Goal: Task Accomplishment & Management: Manage account settings

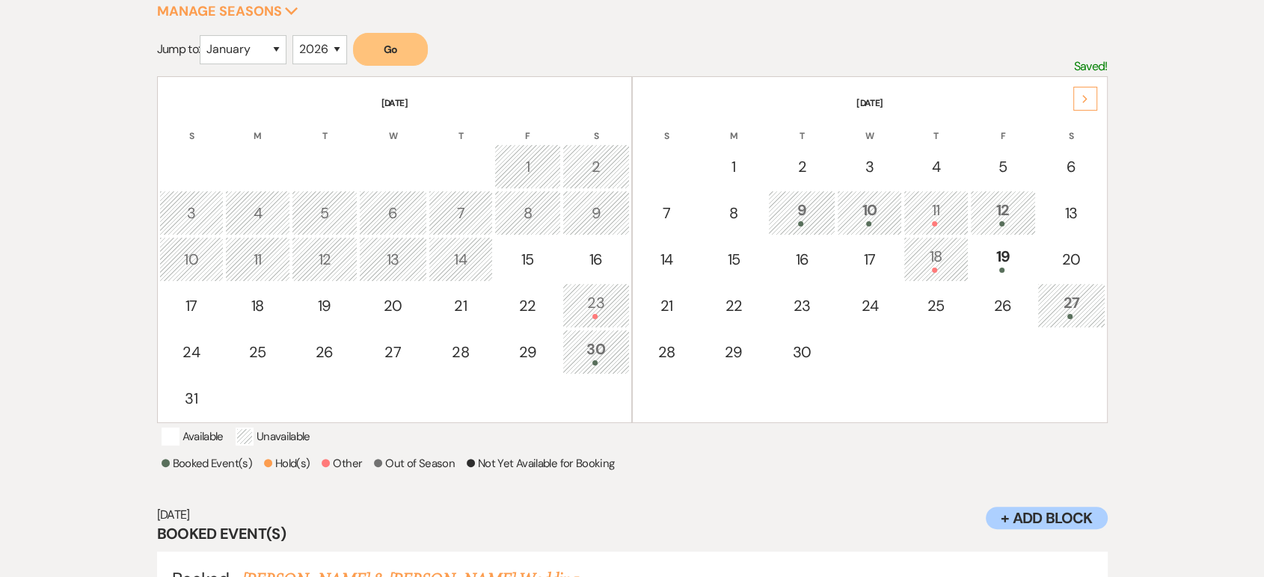
click at [1026, 268] on div at bounding box center [1002, 270] width 49 height 5
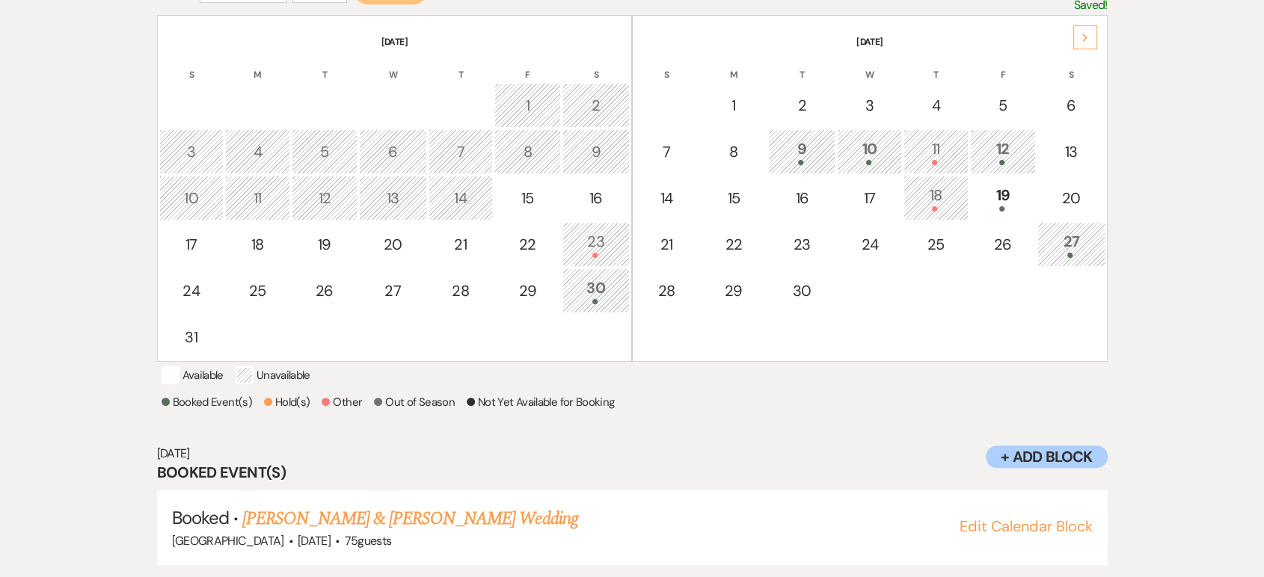
scroll to position [350, 0]
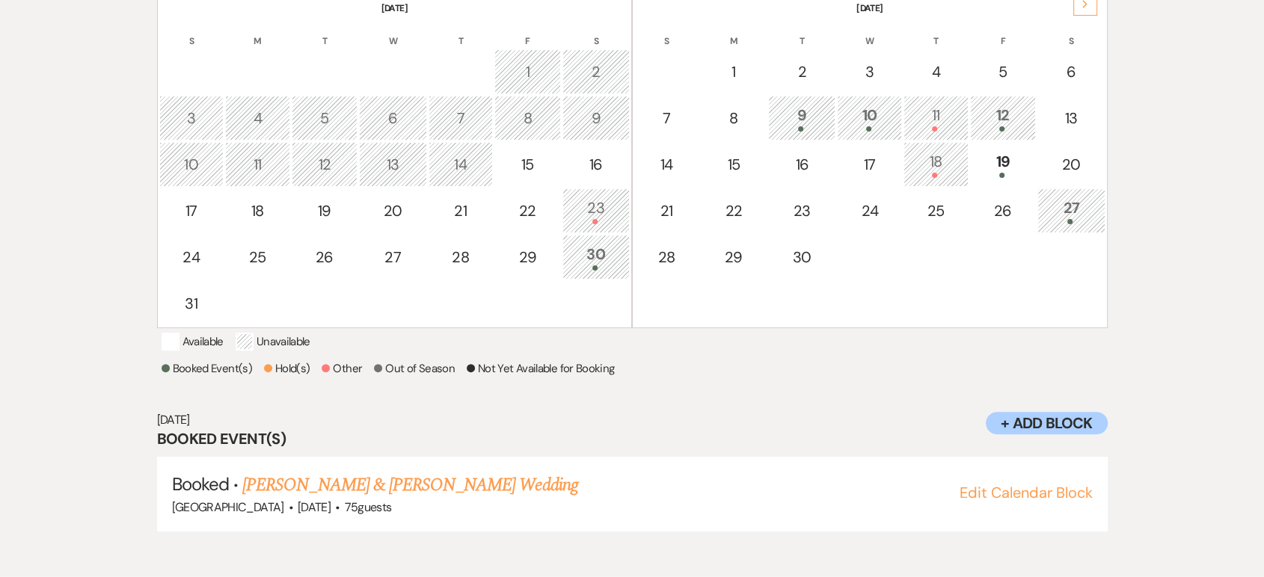
click at [1095, 224] on td "27" at bounding box center [1071, 211] width 67 height 45
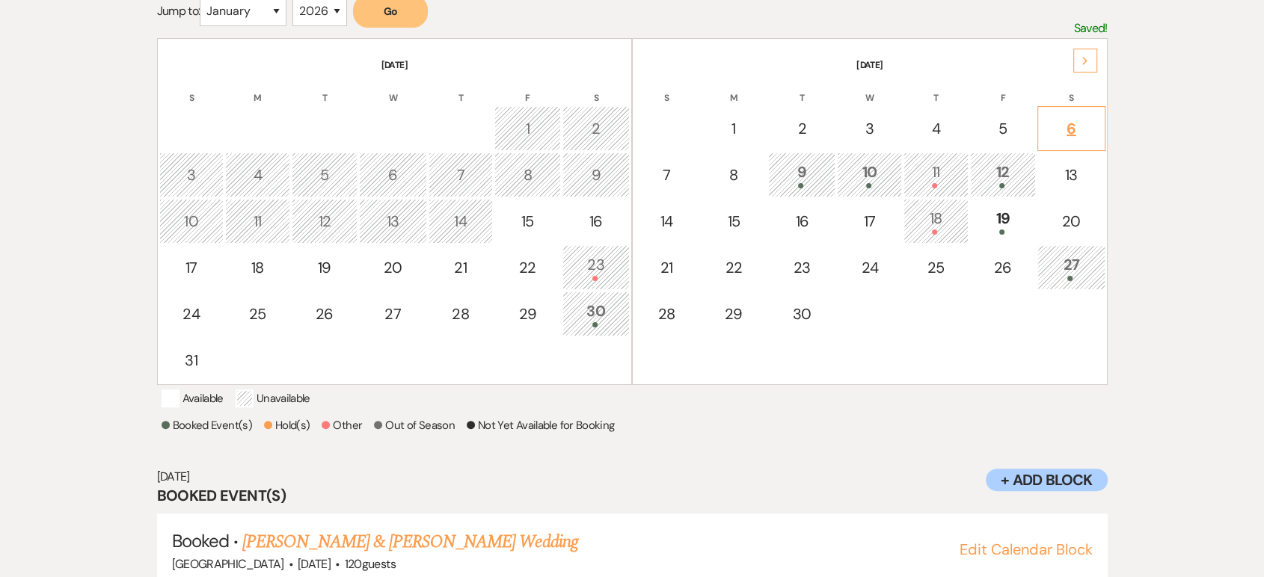
scroll to position [287, 0]
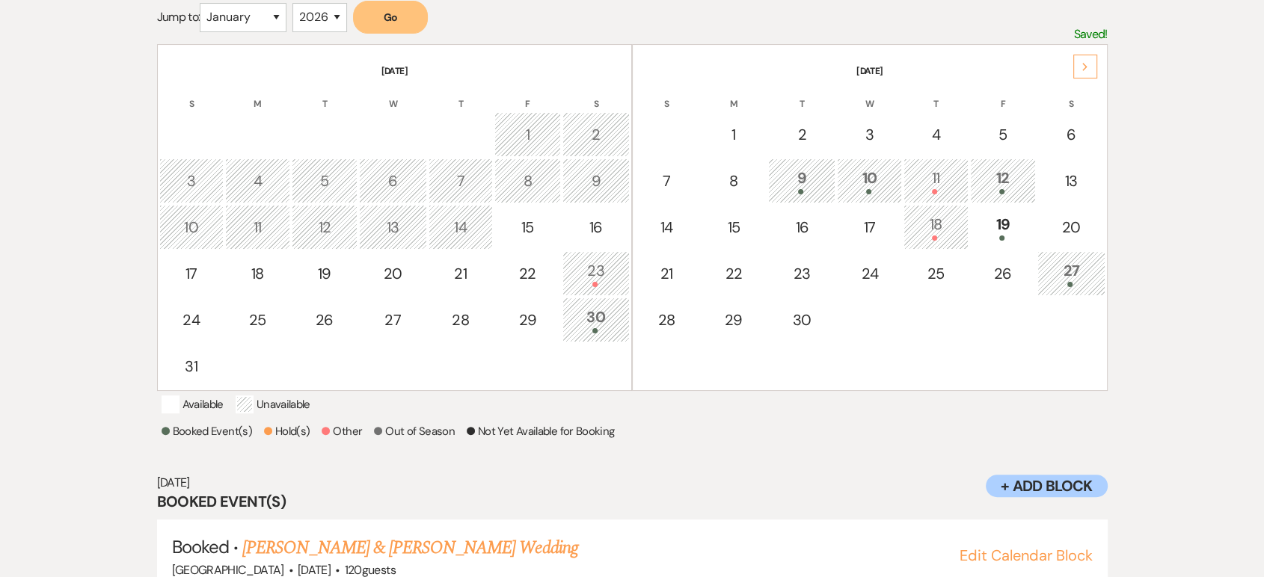
click at [1087, 58] on div "Next" at bounding box center [1085, 67] width 24 height 24
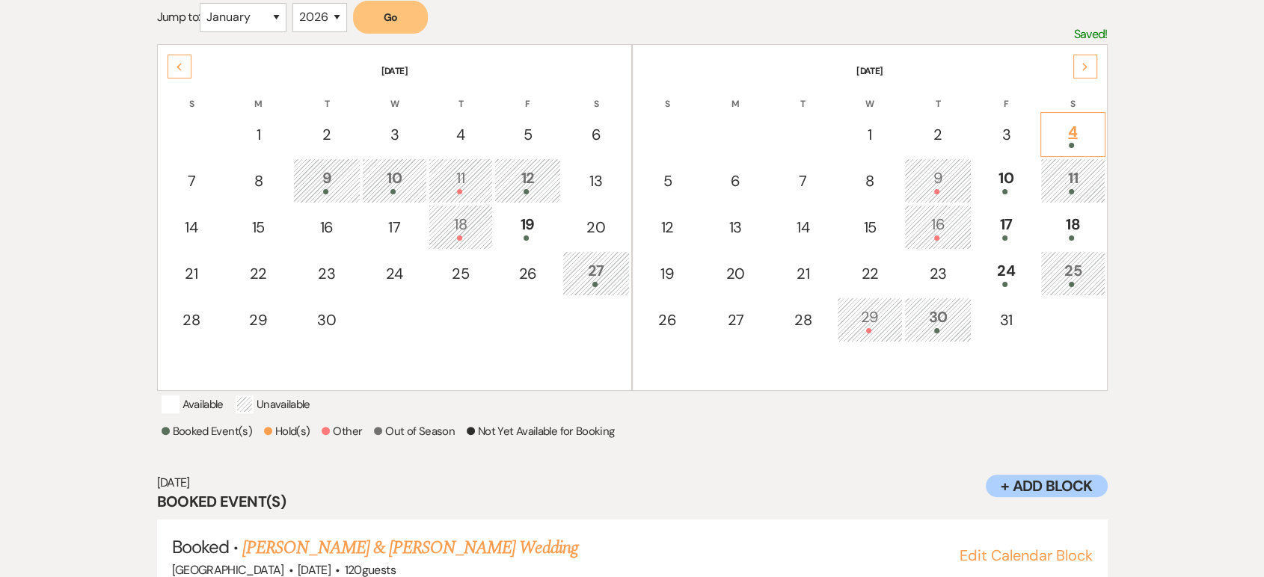
click at [1065, 143] on div at bounding box center [1073, 145] width 48 height 5
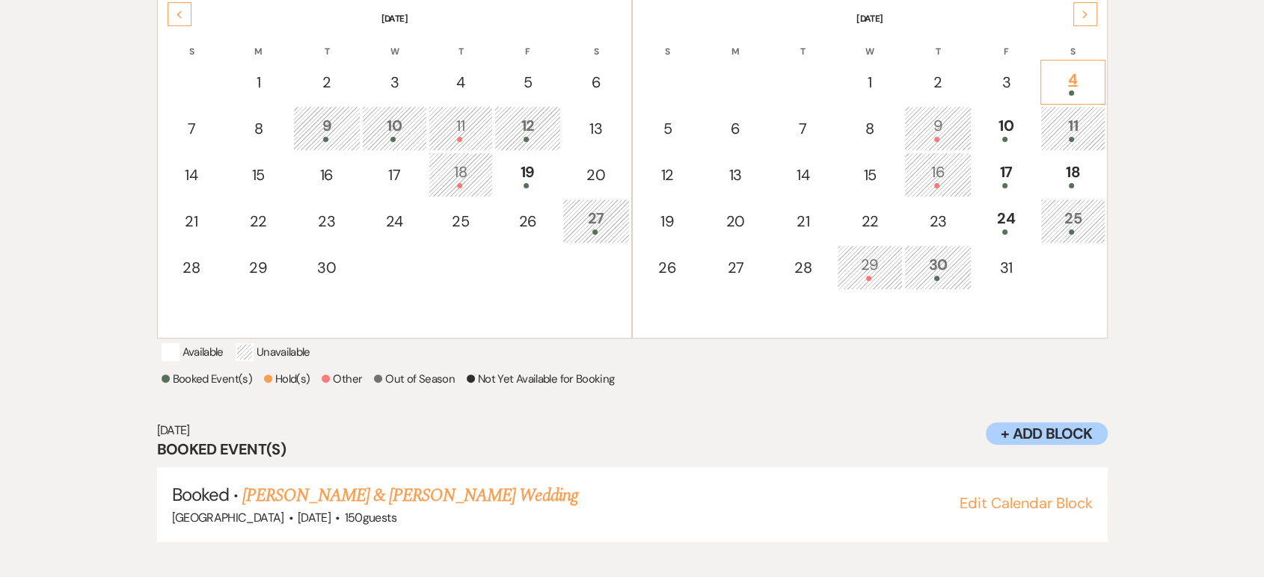
scroll to position [350, 0]
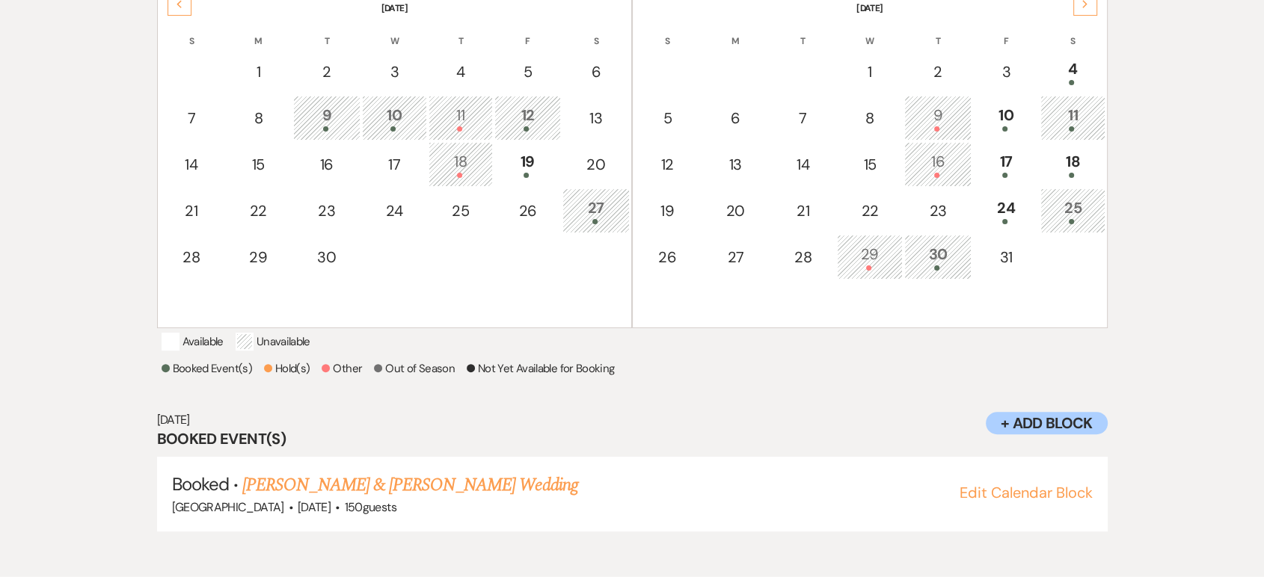
click at [1050, 126] on div at bounding box center [1073, 128] width 48 height 5
click at [480, 499] on link "Will House & [PERSON_NAME] Wedding" at bounding box center [383, 485] width 282 height 27
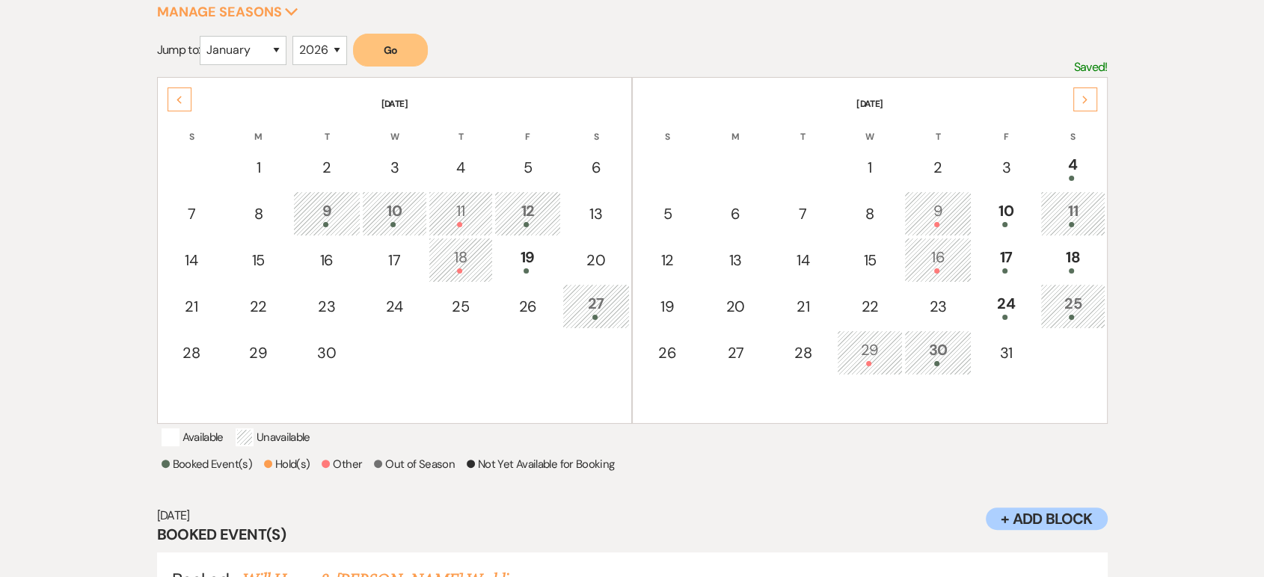
scroll to position [254, 0]
click at [993, 278] on td "17" at bounding box center [1006, 261] width 66 height 45
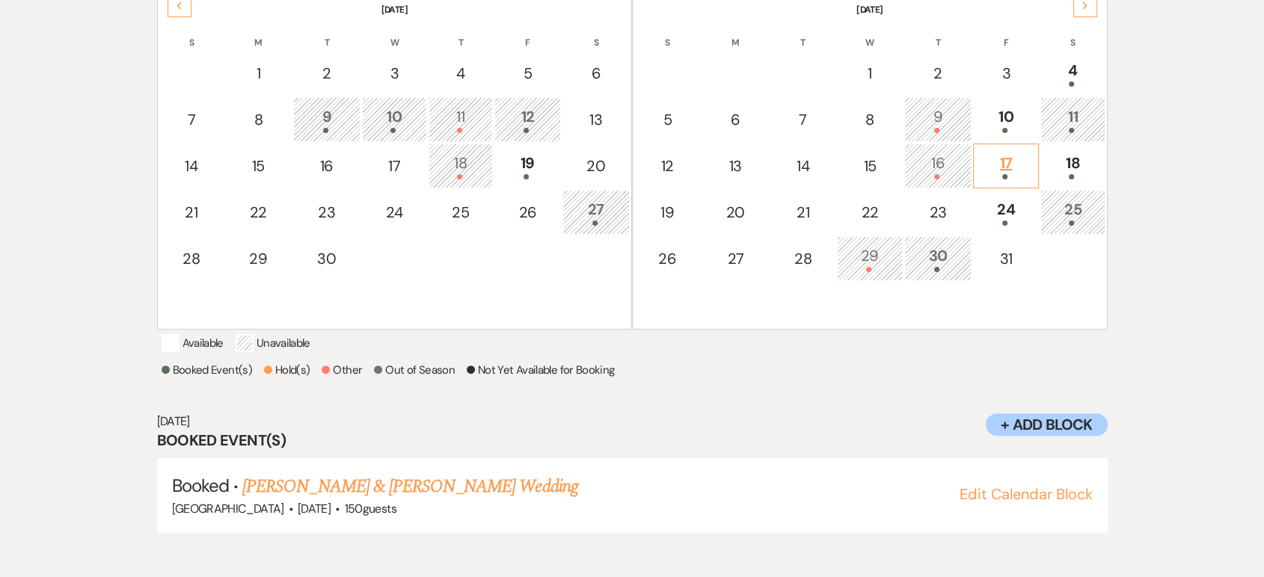
scroll to position [350, 0]
click at [1054, 173] on div at bounding box center [1073, 175] width 48 height 5
click at [1024, 178] on td "17" at bounding box center [1006, 164] width 66 height 45
click at [1027, 212] on div "24" at bounding box center [1005, 211] width 49 height 28
click at [1053, 212] on div "25" at bounding box center [1073, 211] width 48 height 28
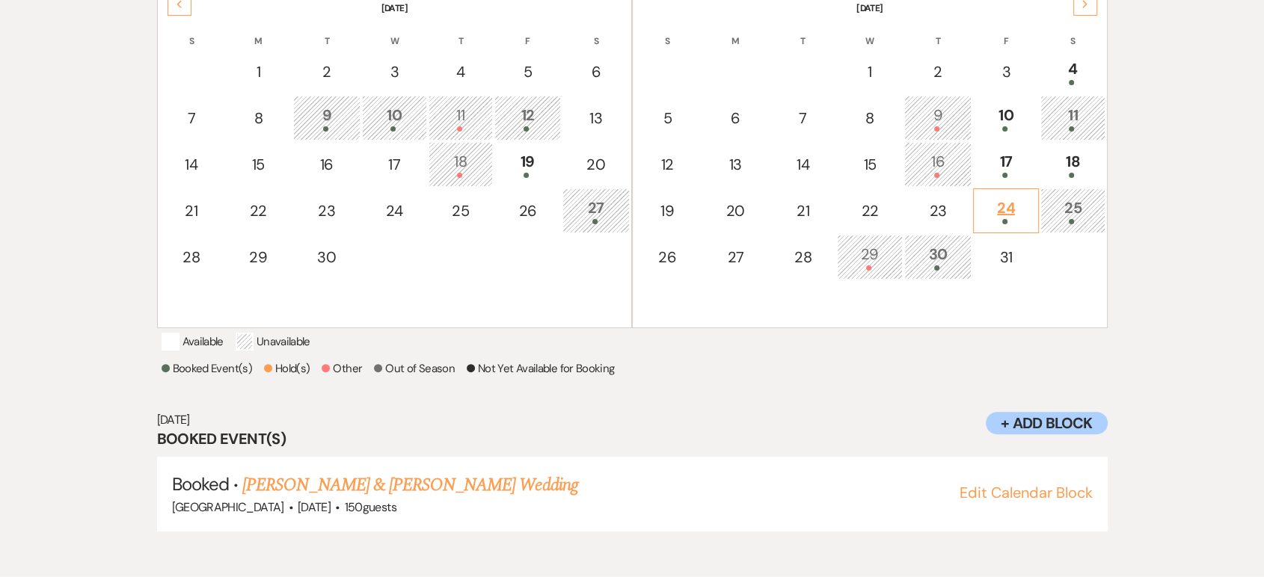
click at [1029, 212] on div "24" at bounding box center [1005, 211] width 49 height 28
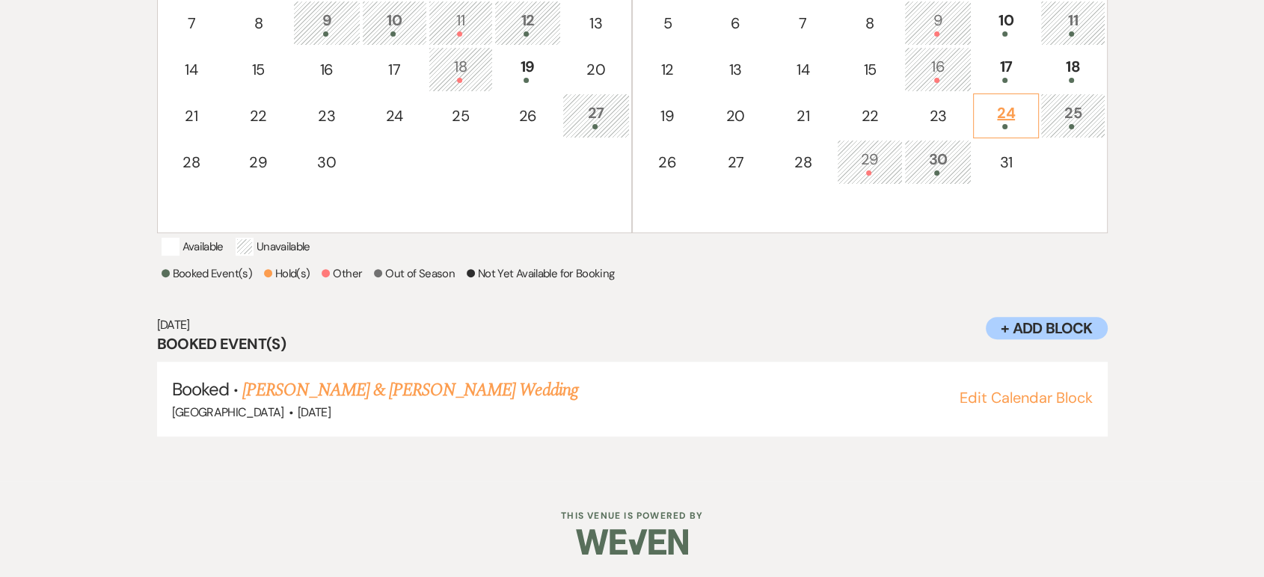
scroll to position [453, 0]
drag, startPoint x: 1040, startPoint y: 179, endPoint x: 1031, endPoint y: 190, distance: 14.4
click at [1031, 190] on tr at bounding box center [869, 208] width 471 height 45
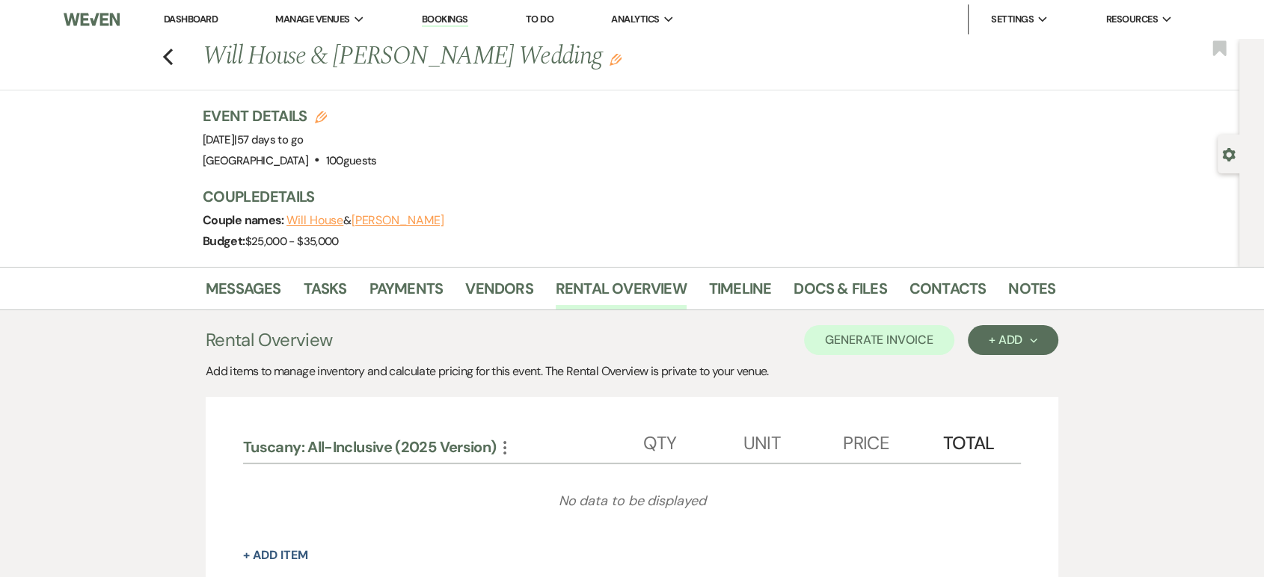
click at [171, 22] on link "Dashboard" at bounding box center [191, 19] width 54 height 13
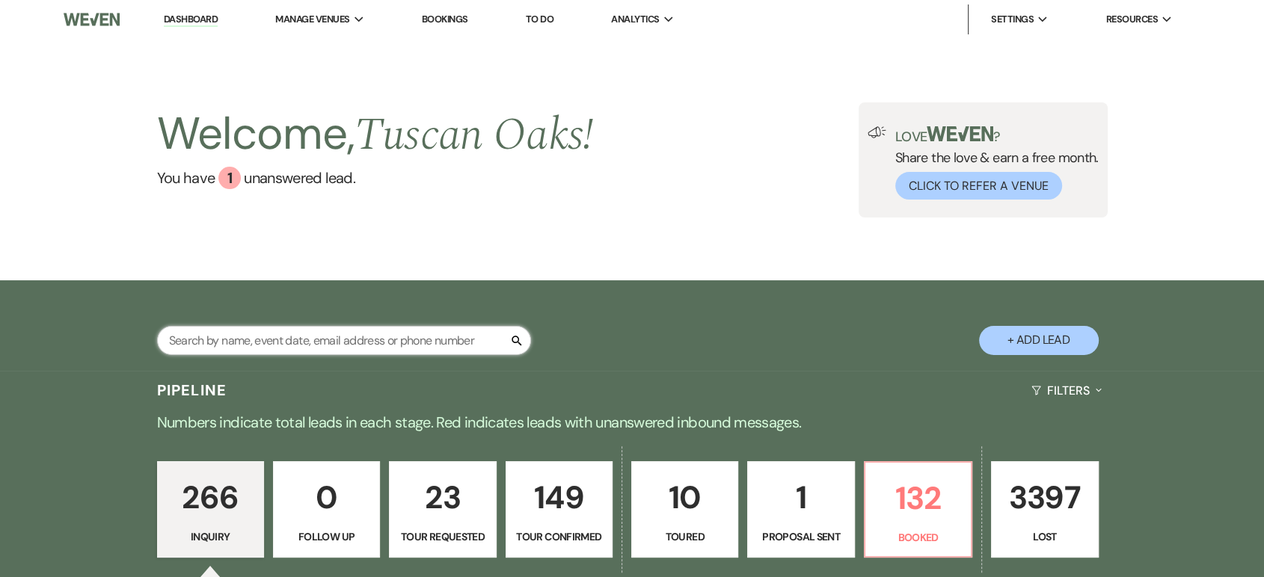
click at [330, 340] on input "text" at bounding box center [344, 340] width 374 height 29
type input "trav"
click at [467, 398] on div "Pipeline Filters Expand" at bounding box center [632, 391] width 1077 height 40
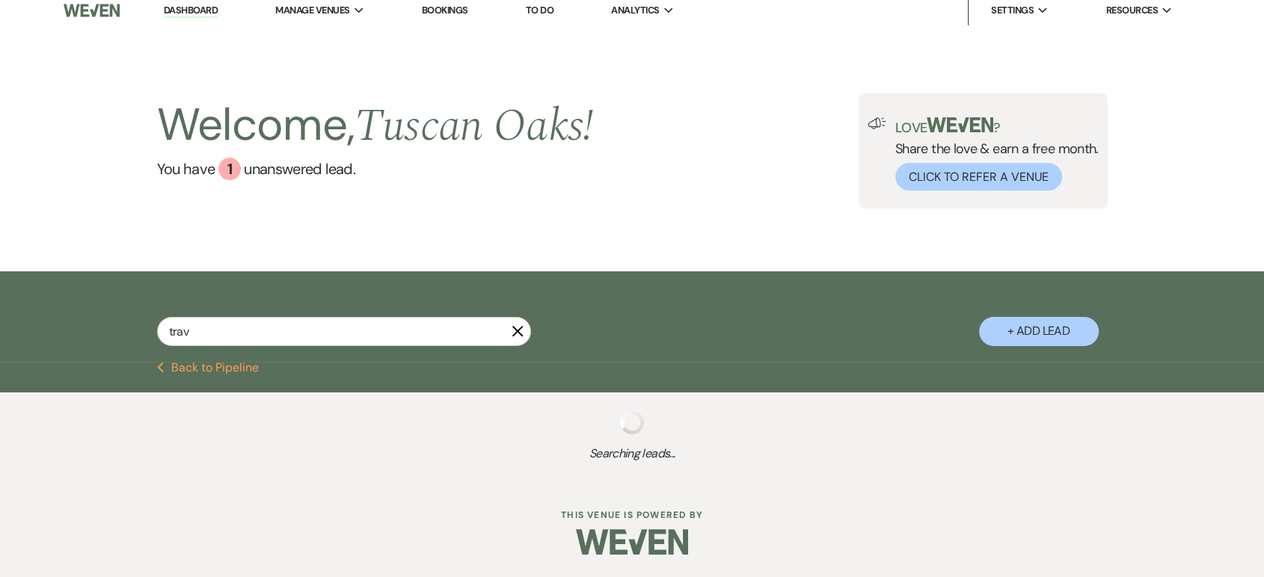
scroll to position [461, 0]
select select "4"
select select "8"
select select "5"
select select "8"
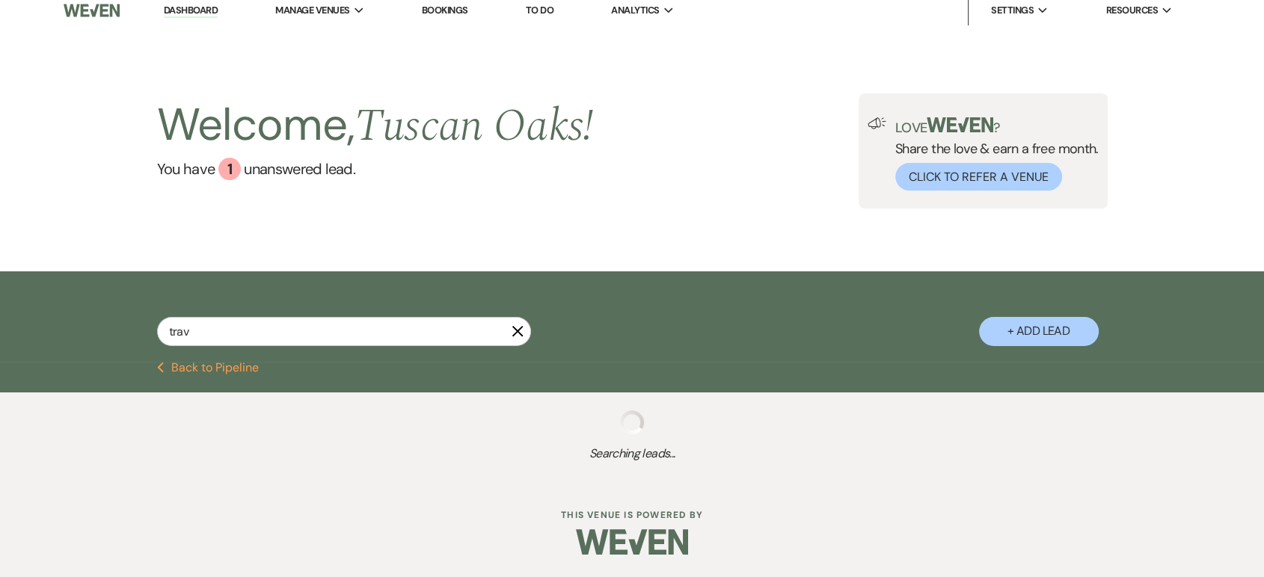
select select "5"
select select "8"
select select "5"
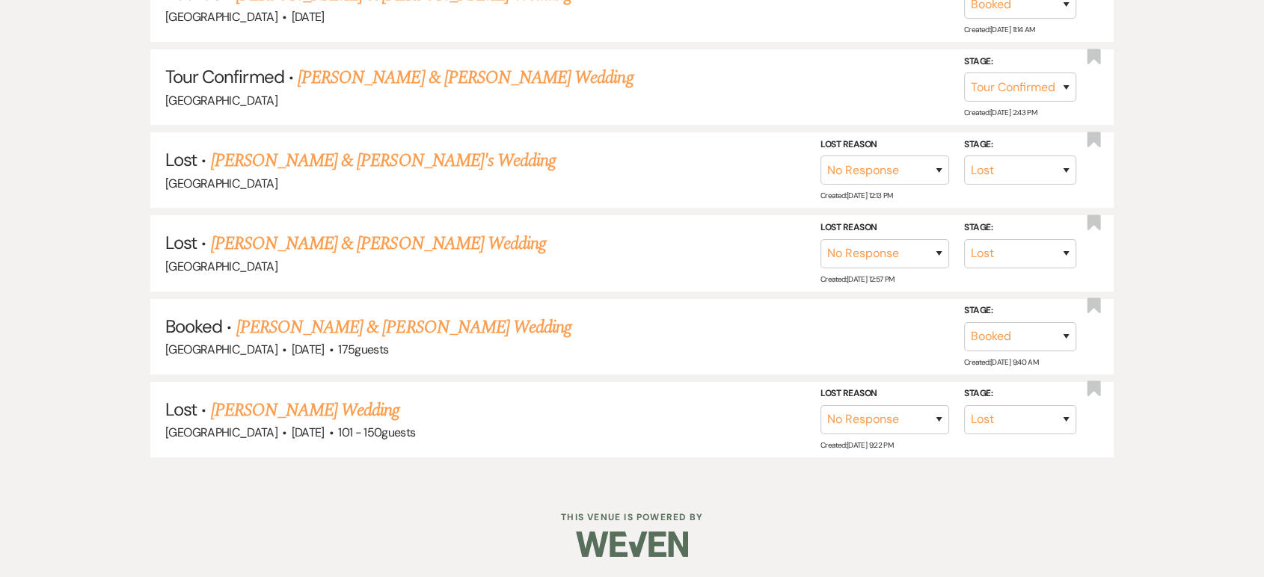
click at [750, 100] on div "[GEOGRAPHIC_DATA]" at bounding box center [632, 100] width 934 height 19
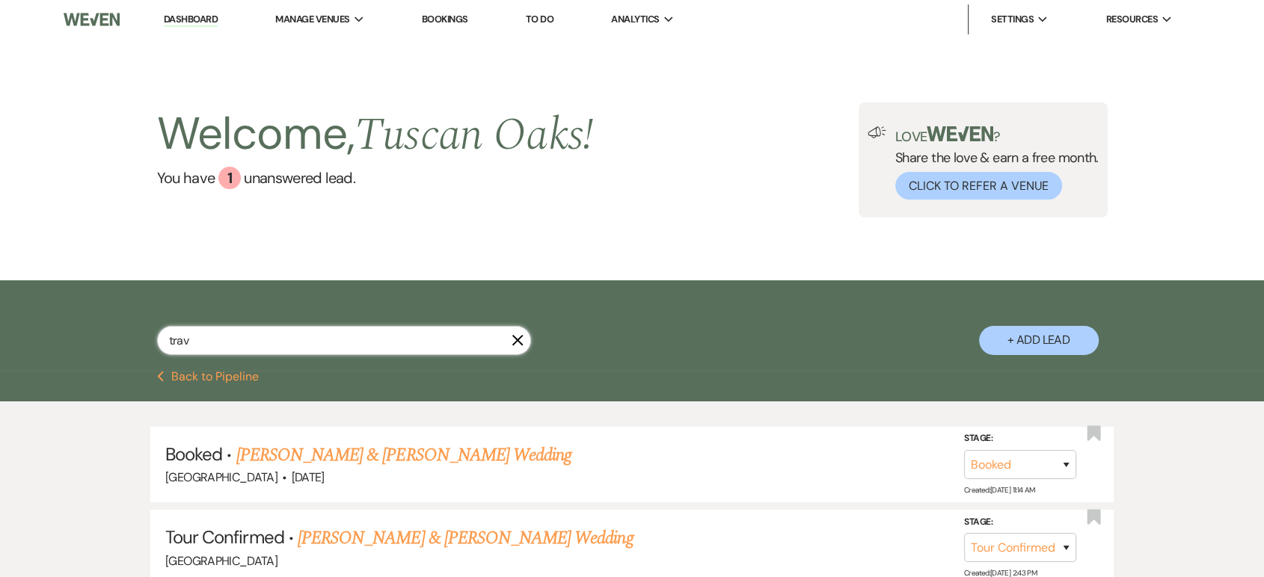
drag, startPoint x: 209, startPoint y: 334, endPoint x: 127, endPoint y: 331, distance: 82.4
click at [127, 331] on div "trav X + Add Lead" at bounding box center [632, 327] width 1077 height 79
type input "niki"
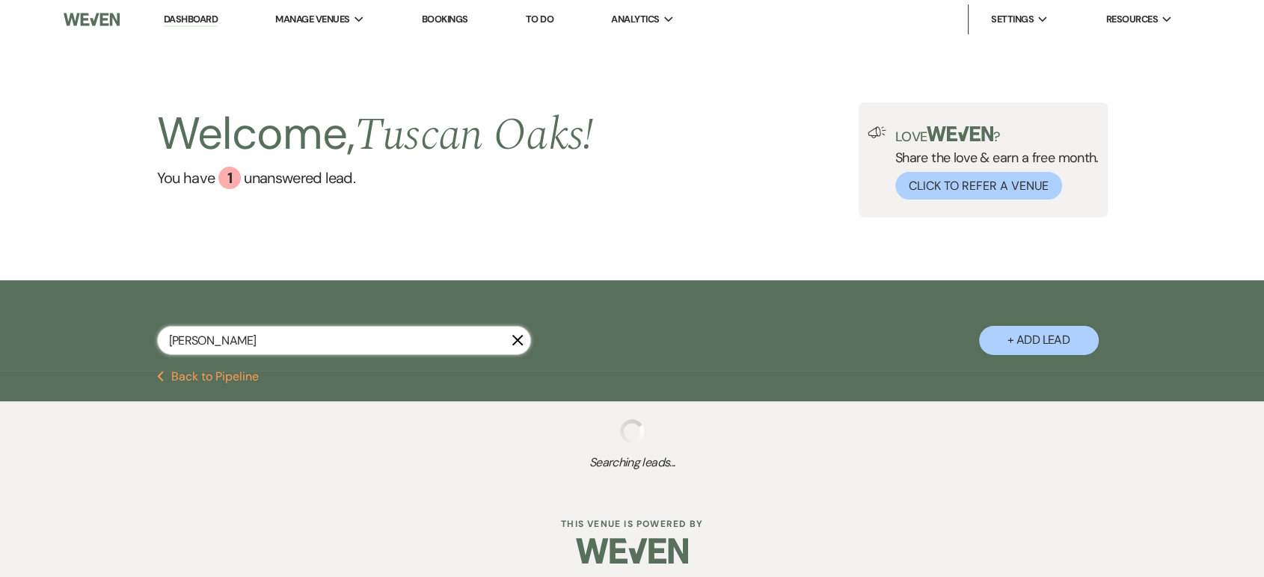
select select "8"
select select "5"
type input "nikk"
select select "5"
select select "8"
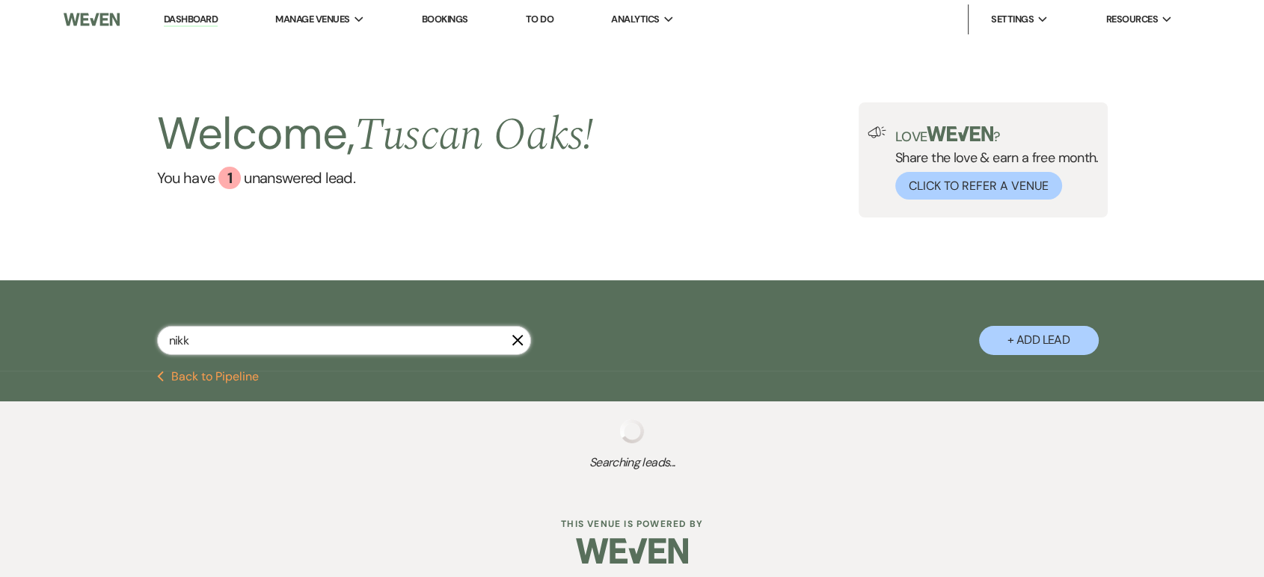
select select "5"
select select "8"
select select "5"
select select "8"
select select "6"
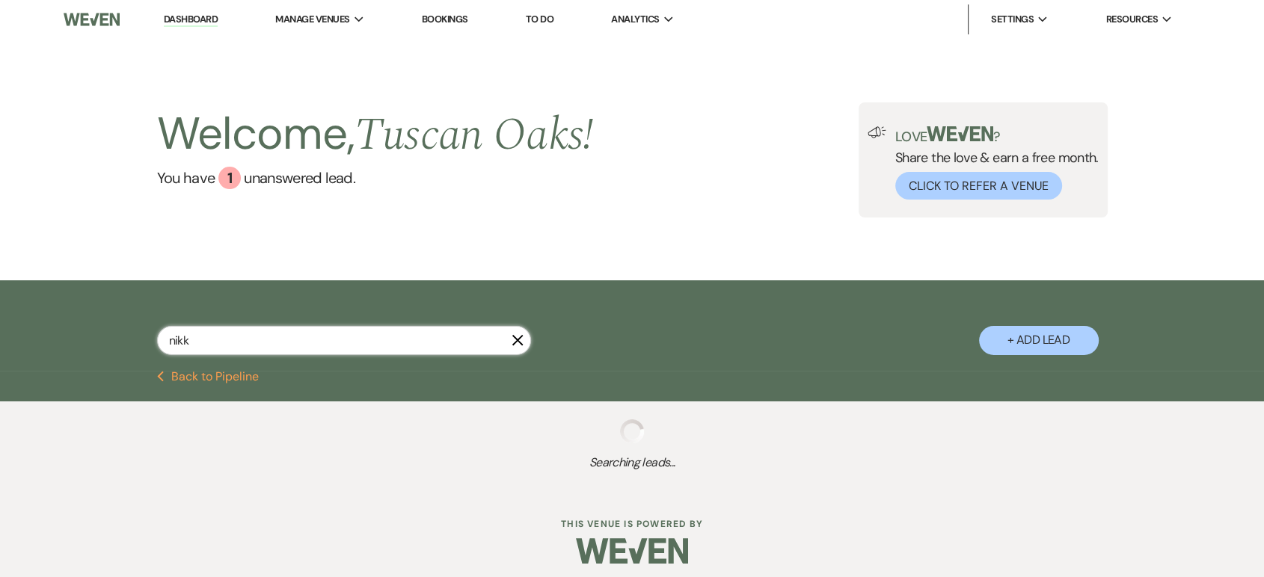
select select "8"
select select "6"
select select "8"
select select "5"
select select "8"
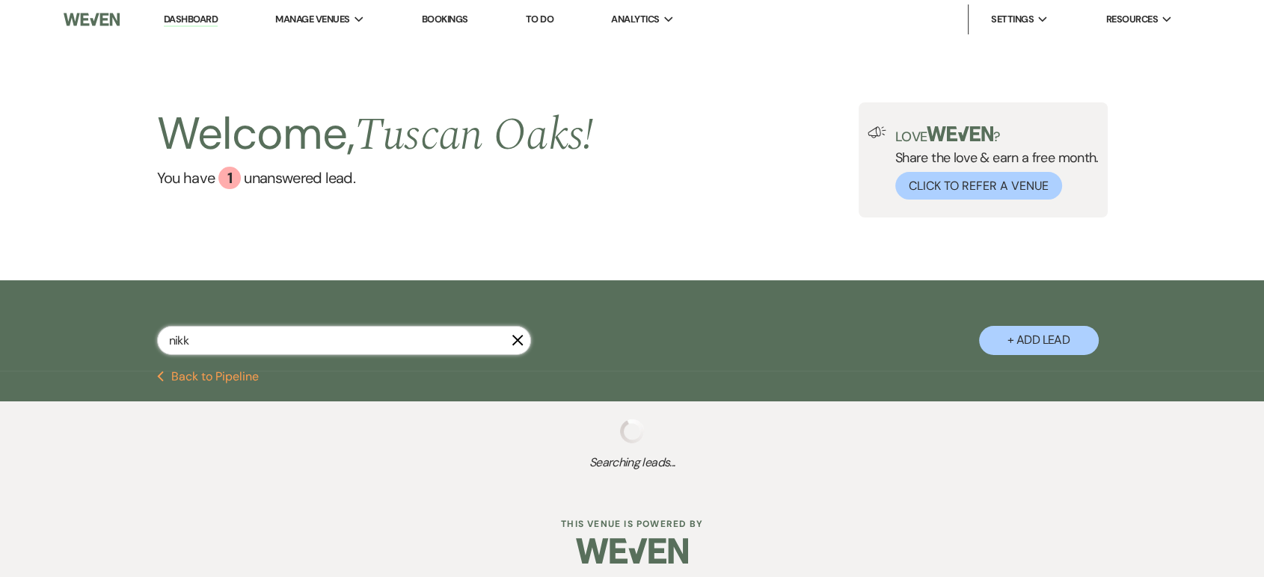
select select "5"
select select "8"
select select "5"
select select "8"
select select "5"
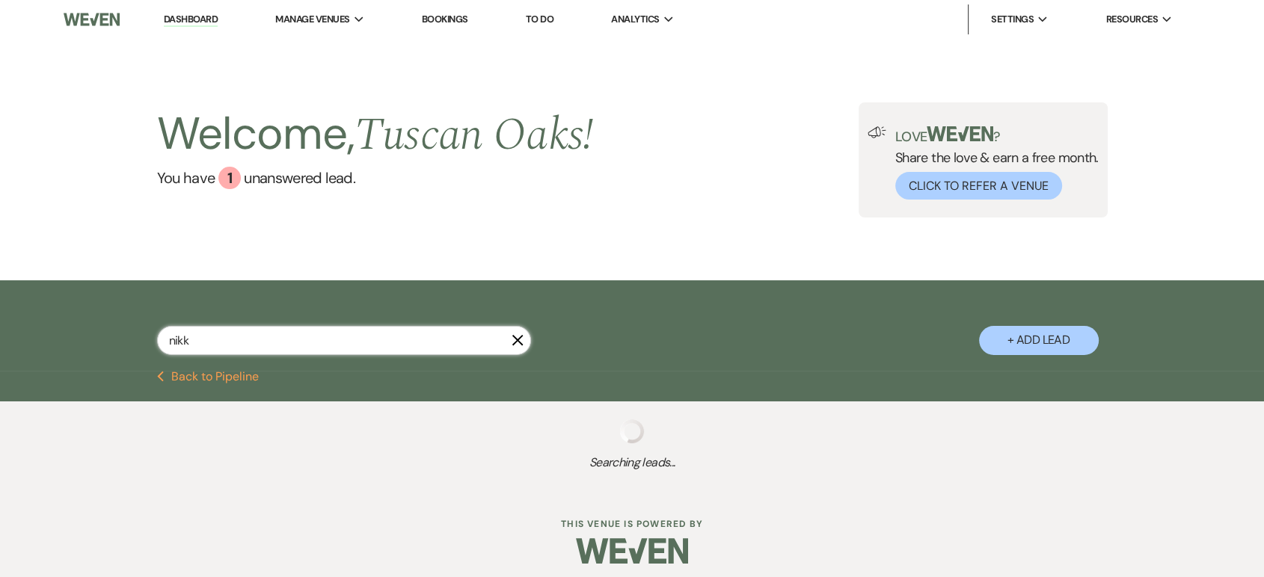
select select "8"
select select "6"
select select "8"
select select "5"
select select "8"
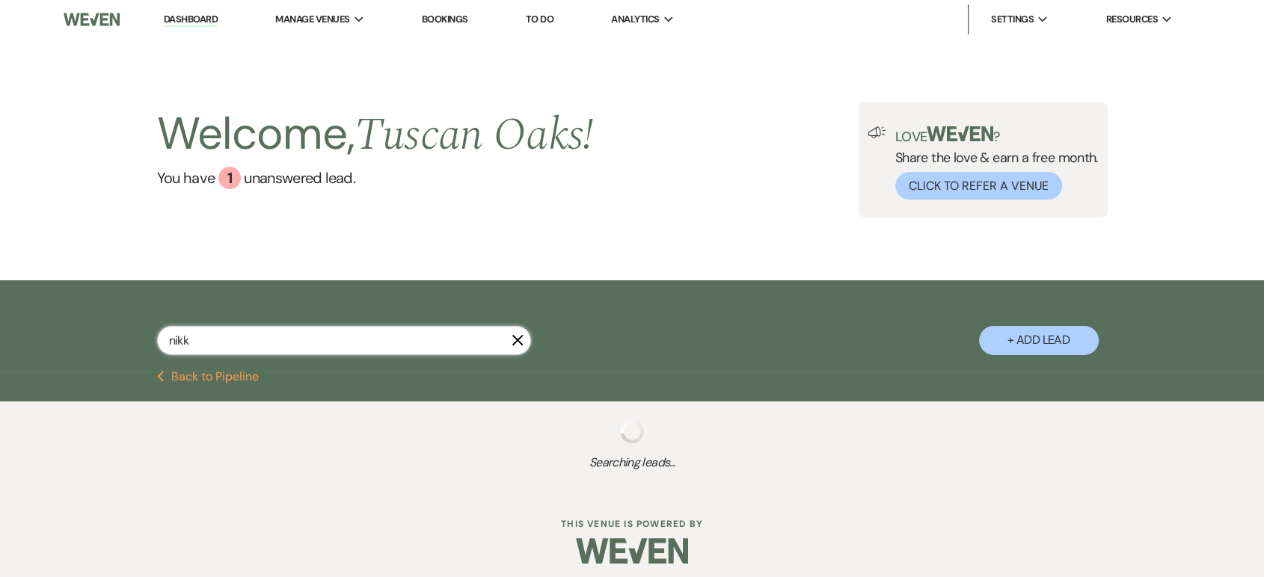
select select "5"
select select "8"
select select "5"
select select "8"
select select "5"
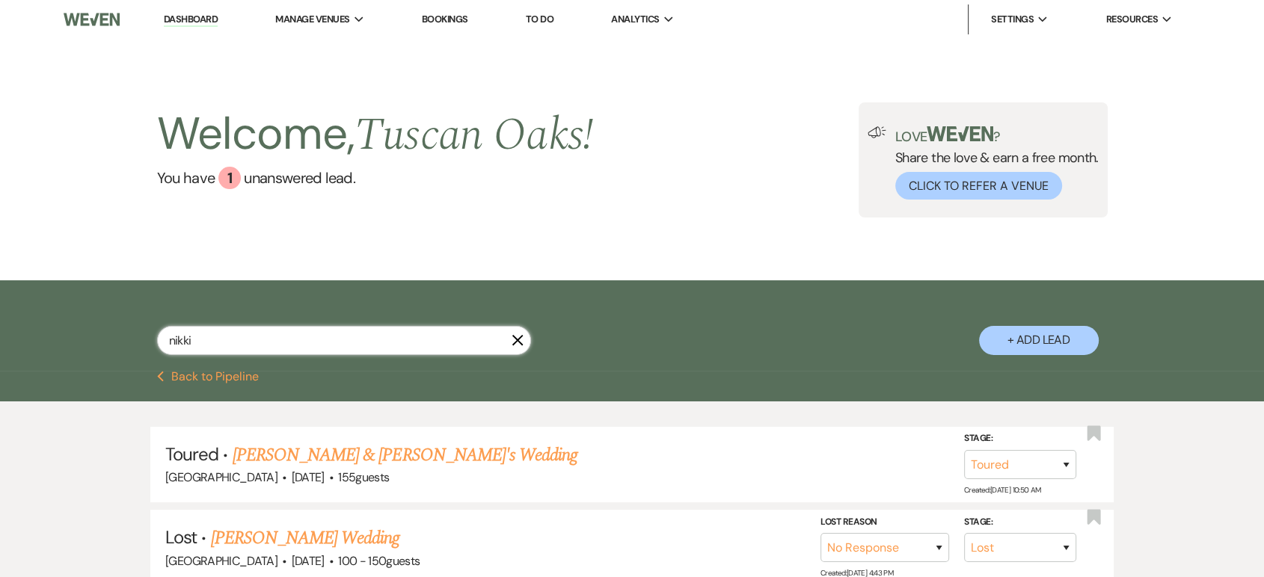
type input "nikki"
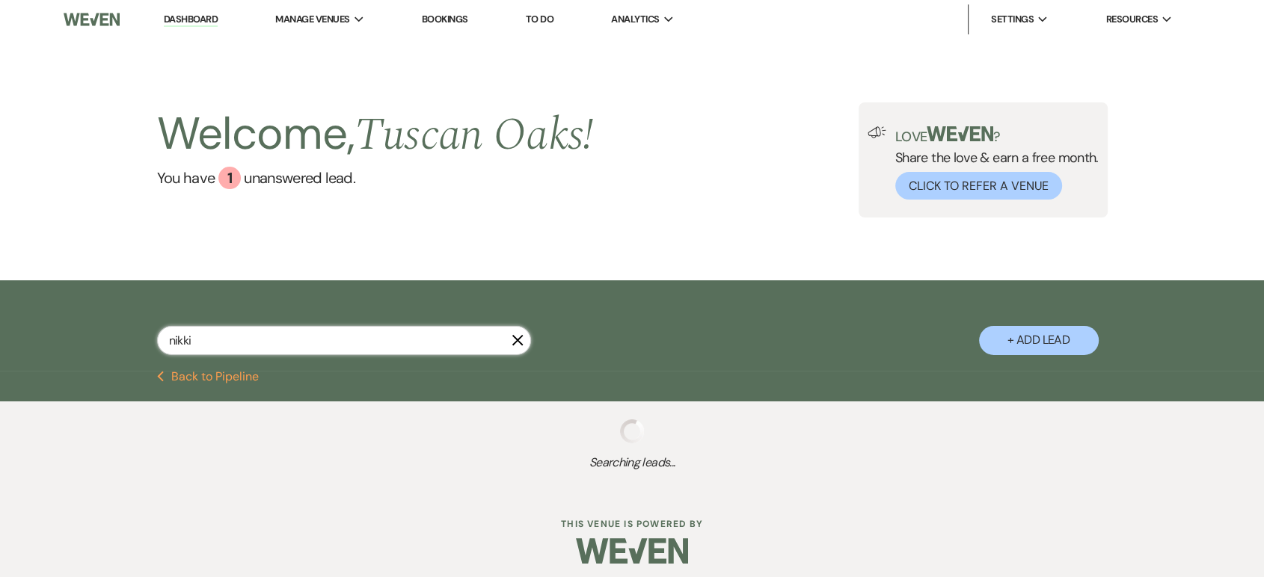
select select "8"
select select "5"
select select "8"
select select "5"
select select "8"
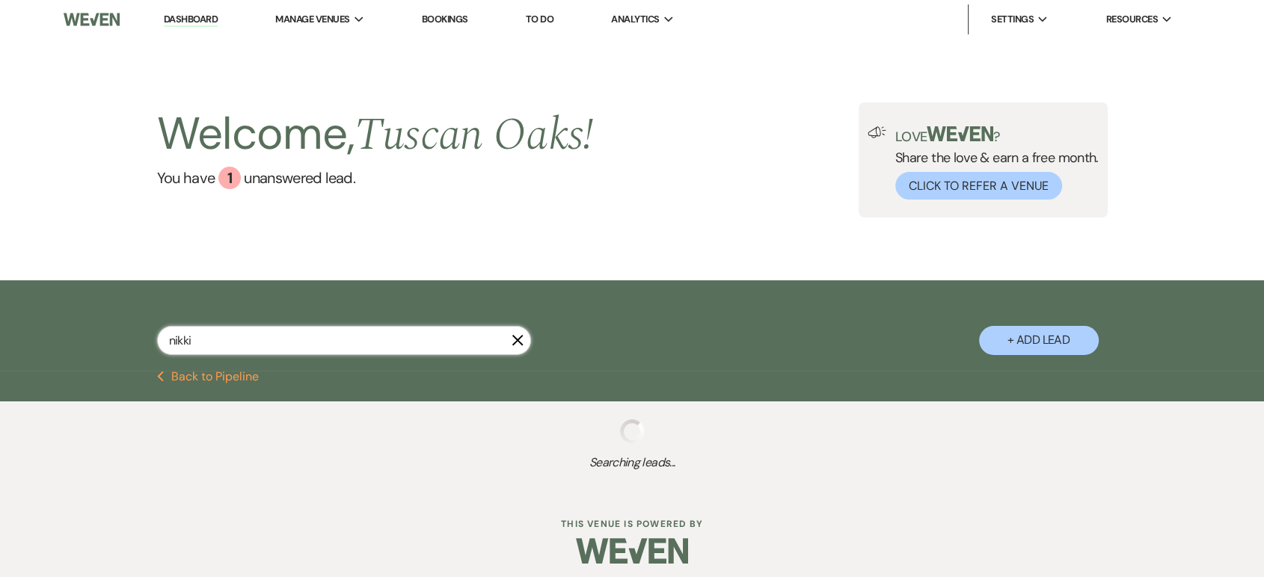
select select "5"
select select "8"
select select "5"
select select "8"
select select "5"
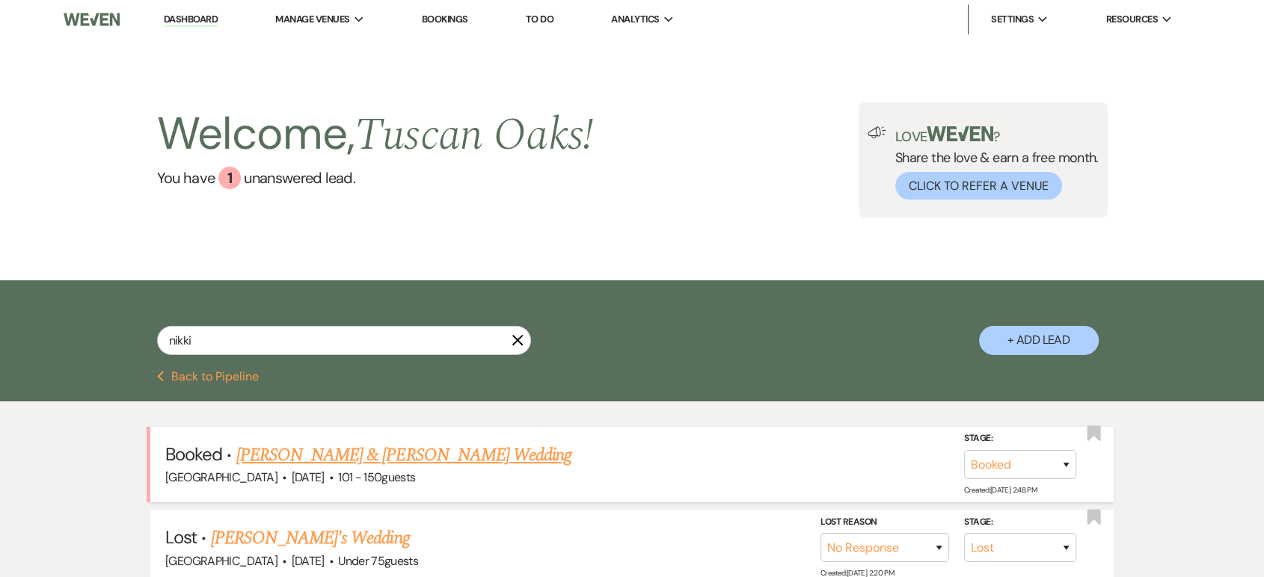
click at [427, 458] on link "Nikki Mazan & Austin Maddox's Wedding" at bounding box center [403, 455] width 335 height 27
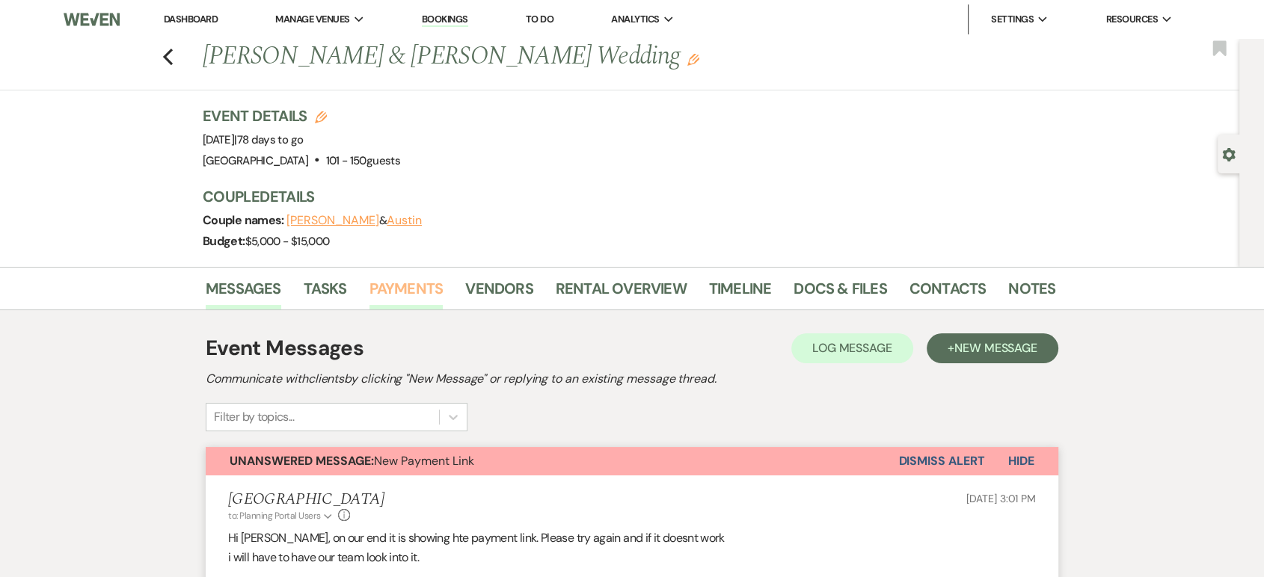
click at [410, 292] on link "Payments" at bounding box center [407, 293] width 74 height 33
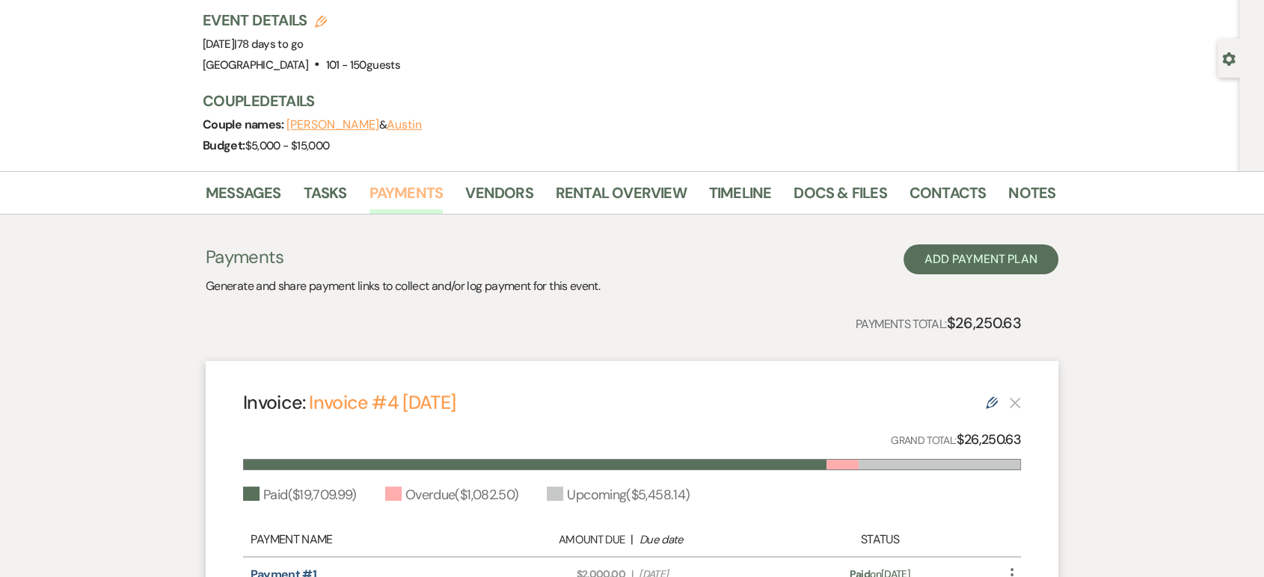
scroll to position [90, 0]
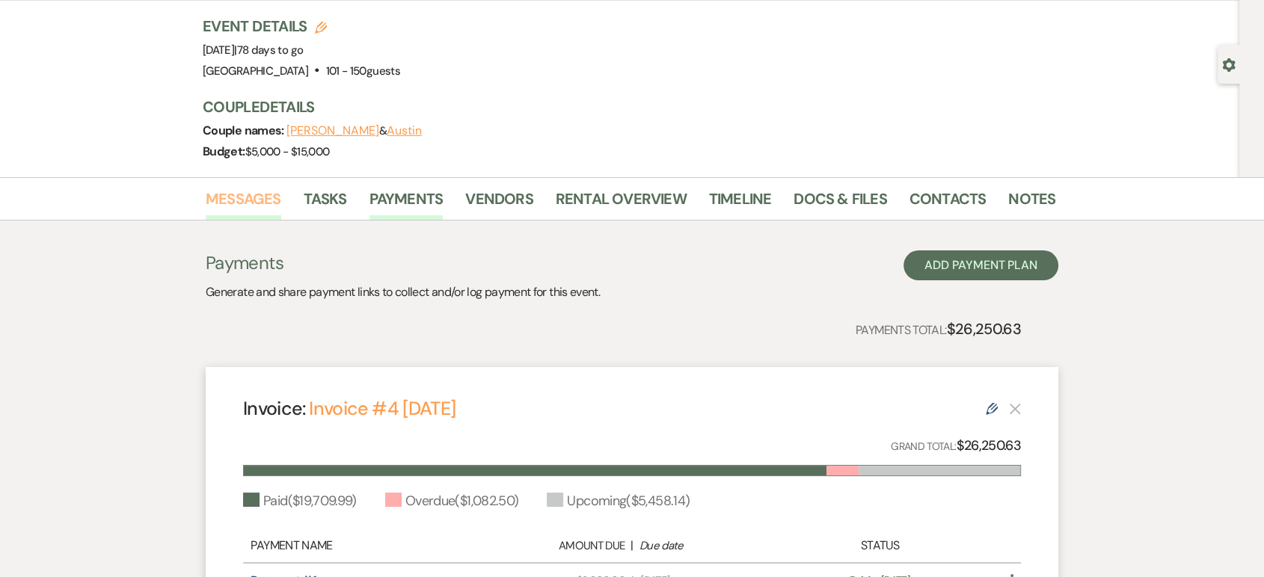
click at [254, 195] on link "Messages" at bounding box center [244, 203] width 76 height 33
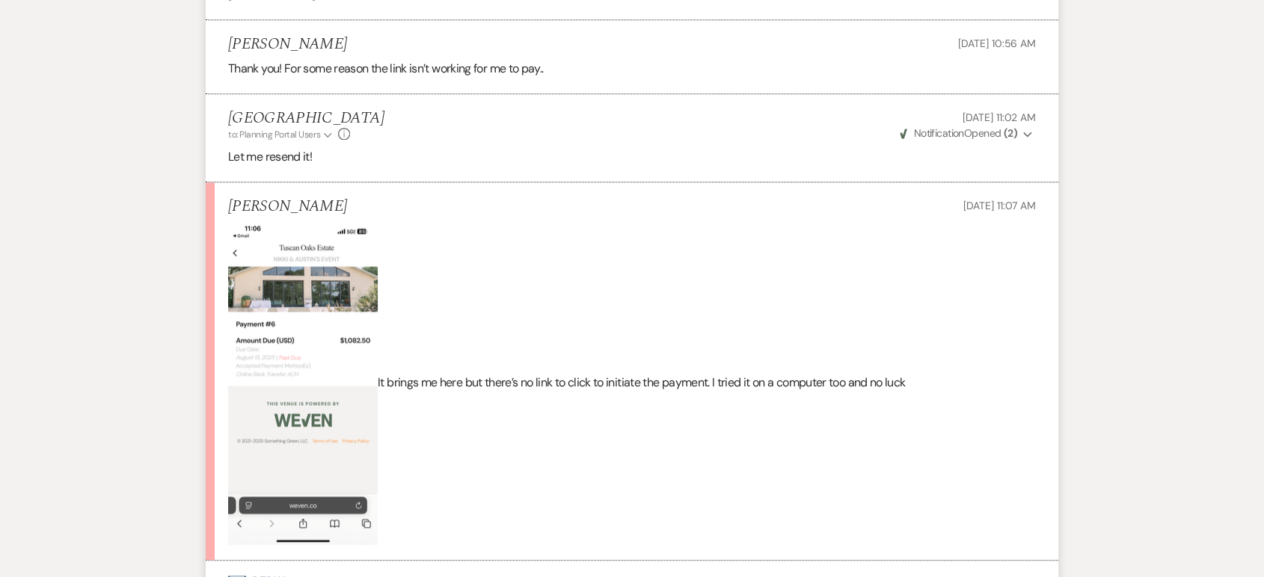
scroll to position [1392, 0]
click at [329, 355] on img at bounding box center [303, 382] width 150 height 323
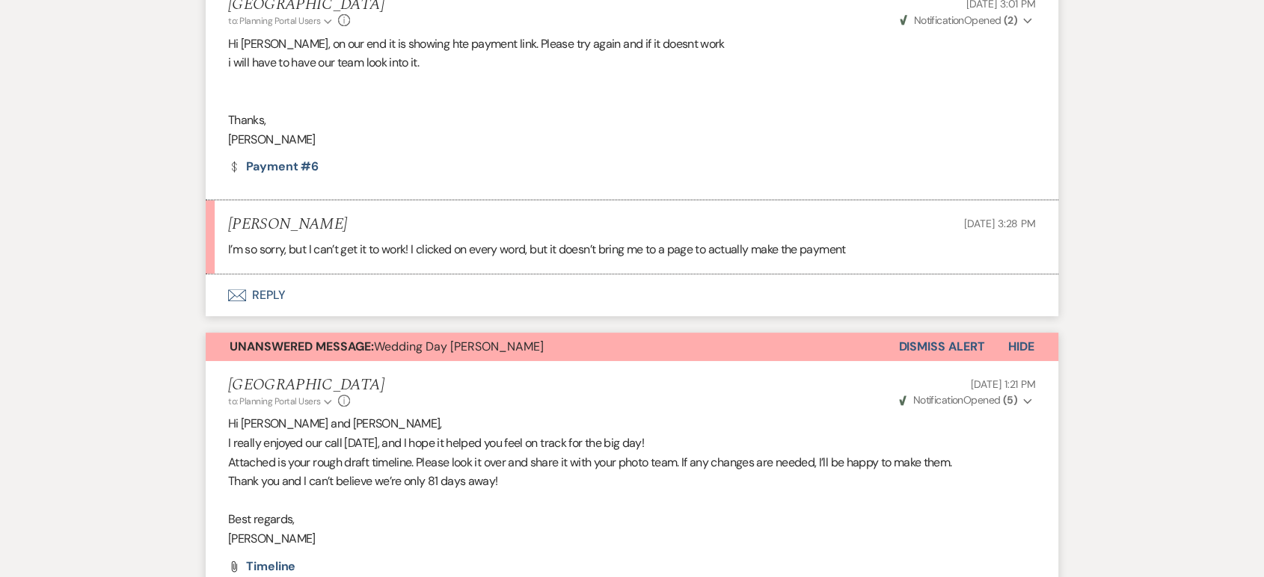
scroll to position [457, 0]
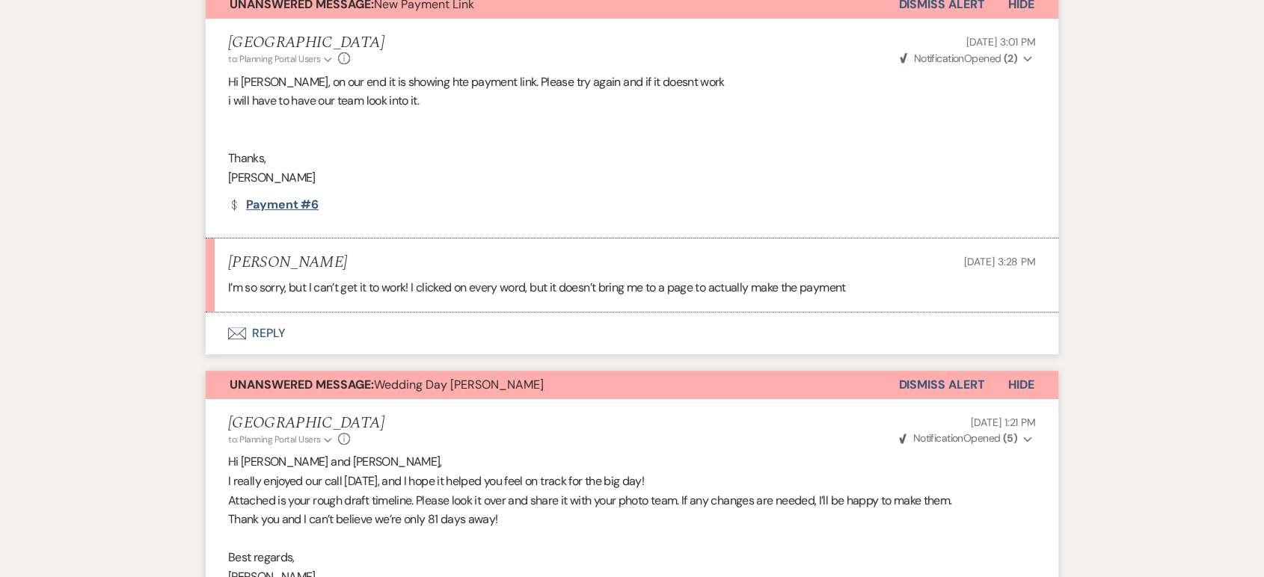
click at [289, 204] on link "Dollar Payment Payment #6" at bounding box center [273, 205] width 91 height 12
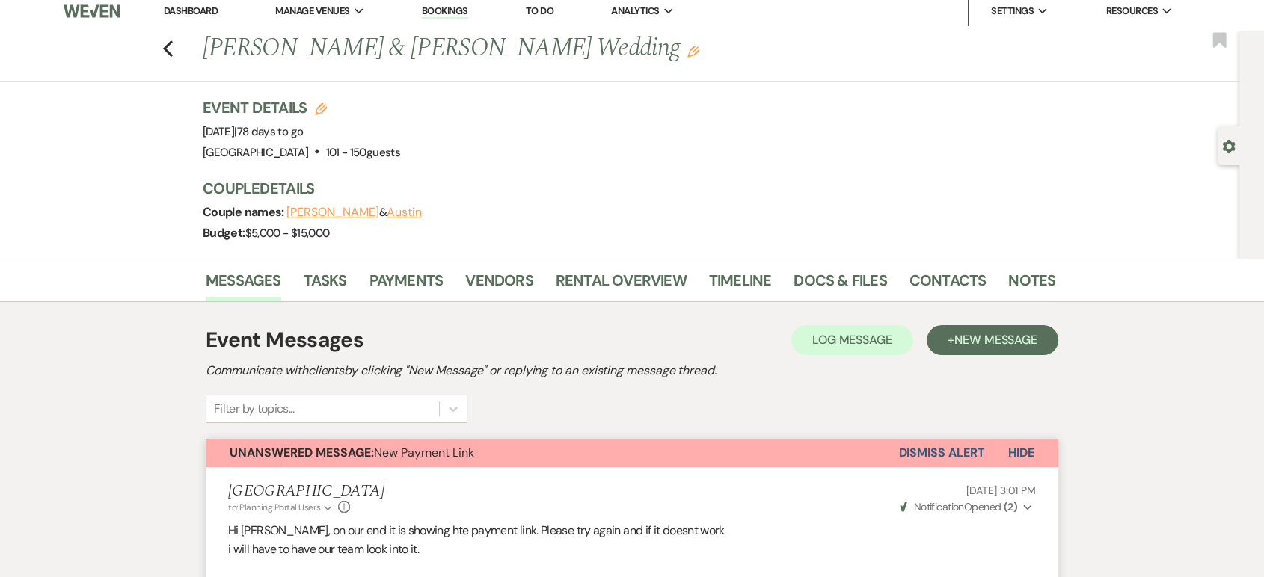
scroll to position [0, 0]
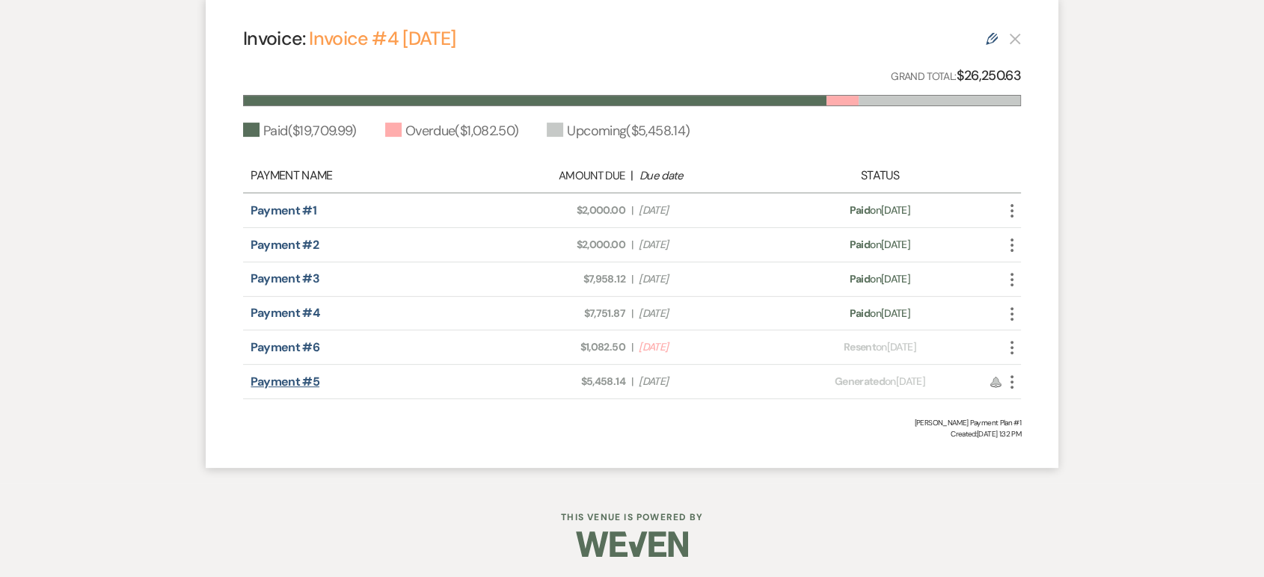
click at [290, 376] on link "Payment #5" at bounding box center [285, 382] width 69 height 16
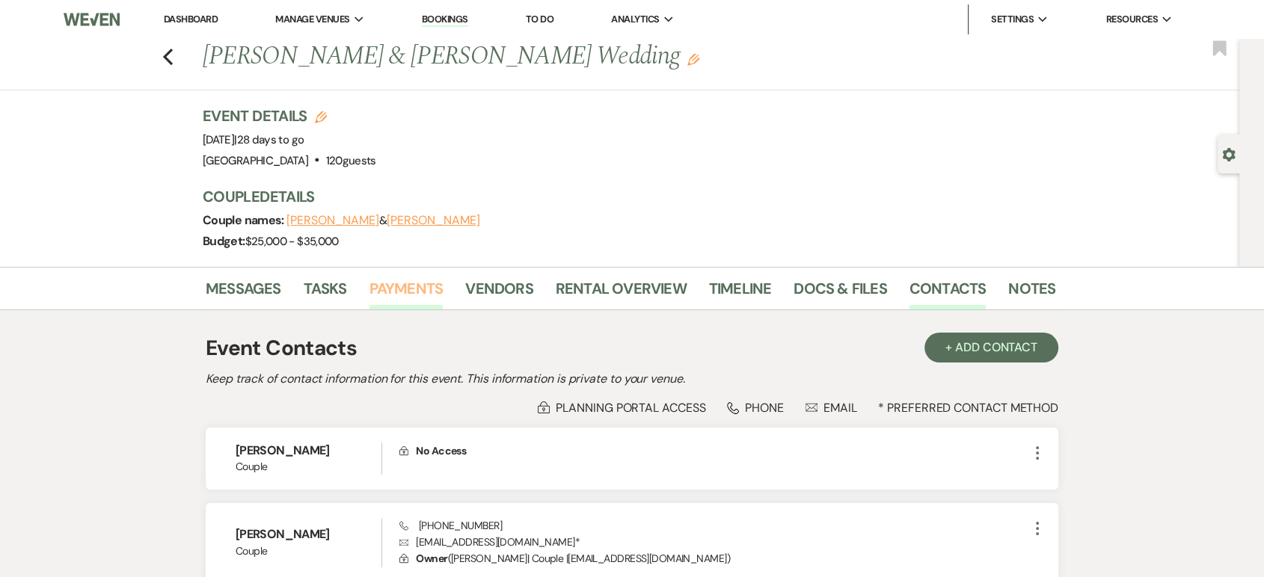
click at [414, 292] on link "Payments" at bounding box center [407, 293] width 74 height 33
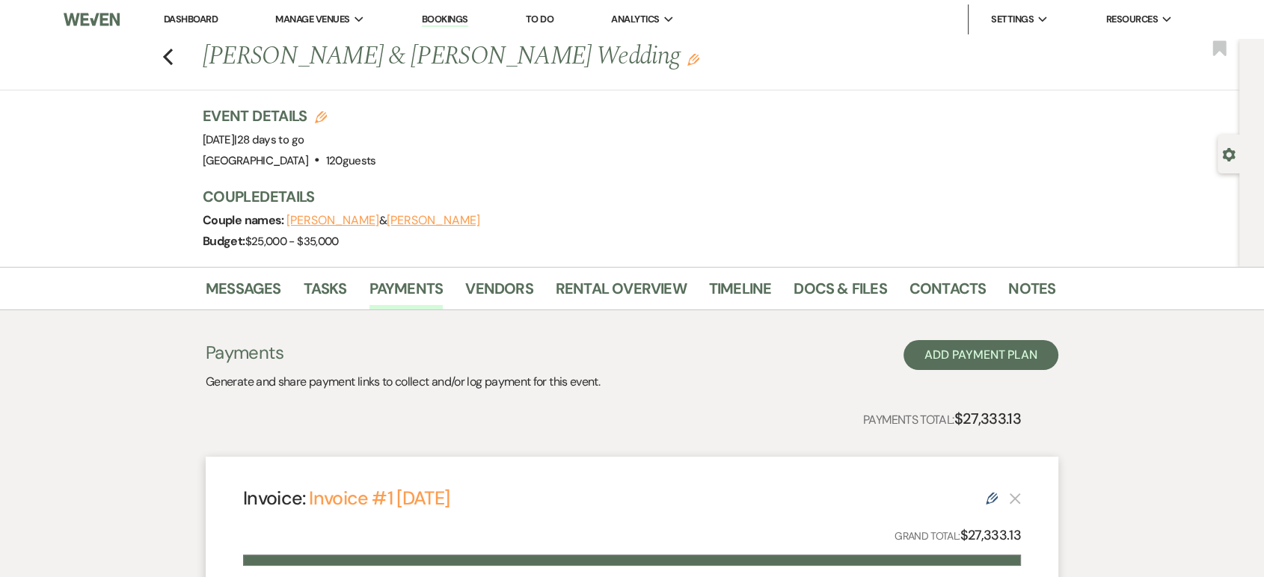
click at [201, 19] on link "Dashboard" at bounding box center [191, 19] width 54 height 13
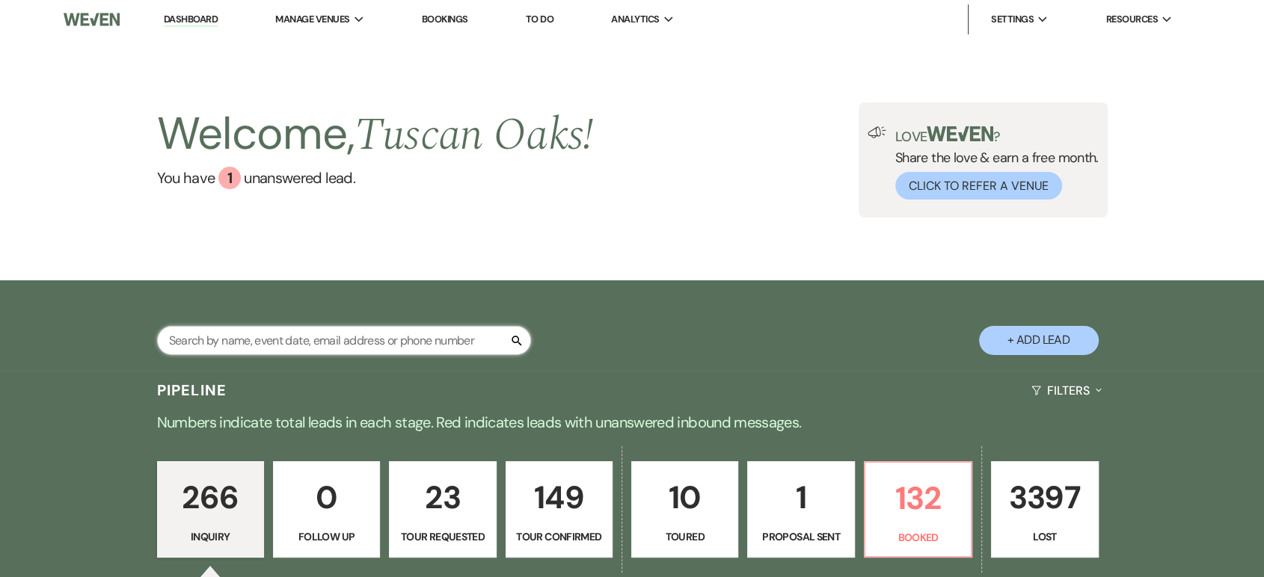
click at [317, 342] on input "text" at bounding box center [344, 340] width 374 height 29
type input "travi"
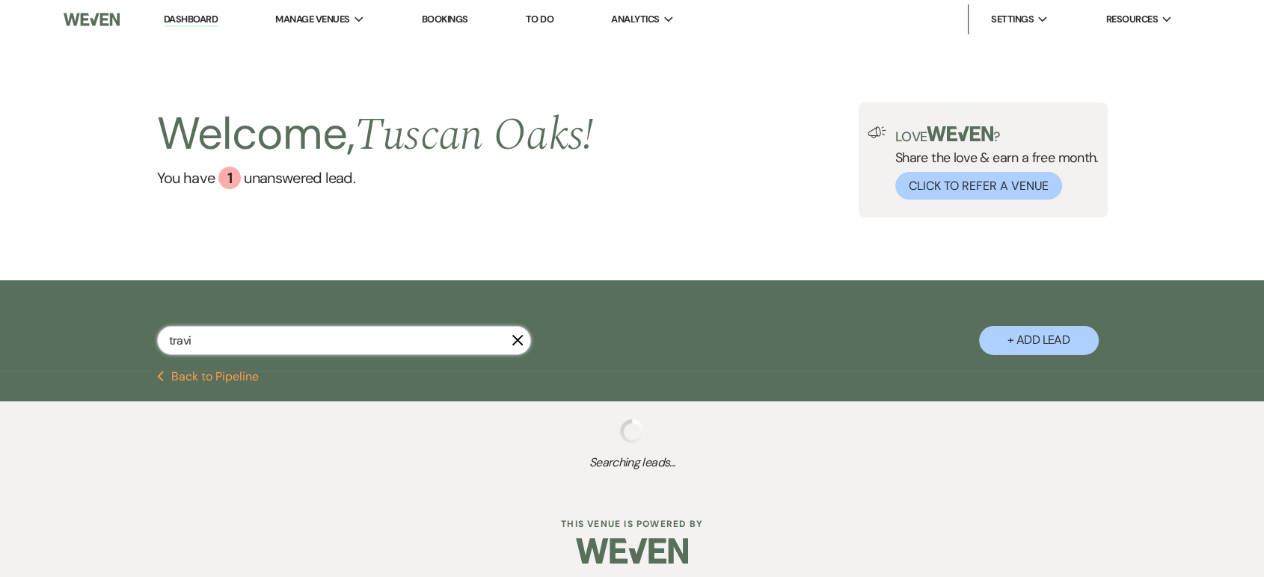
select select "4"
select select "8"
select select "5"
select select "8"
select select "5"
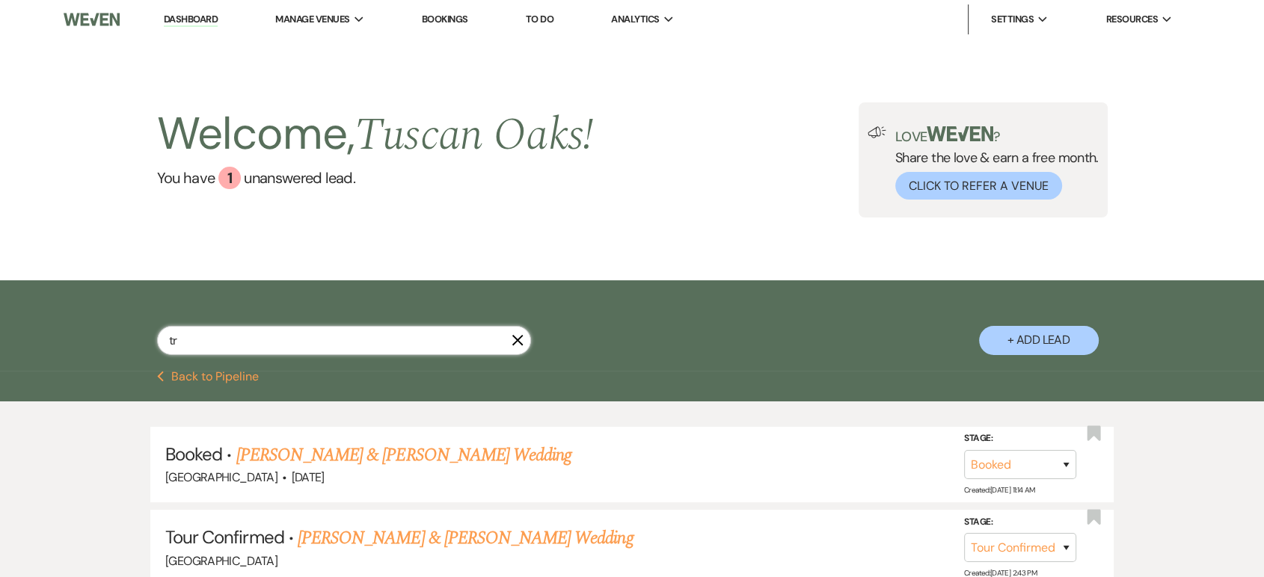
type input "t"
type input "moore"
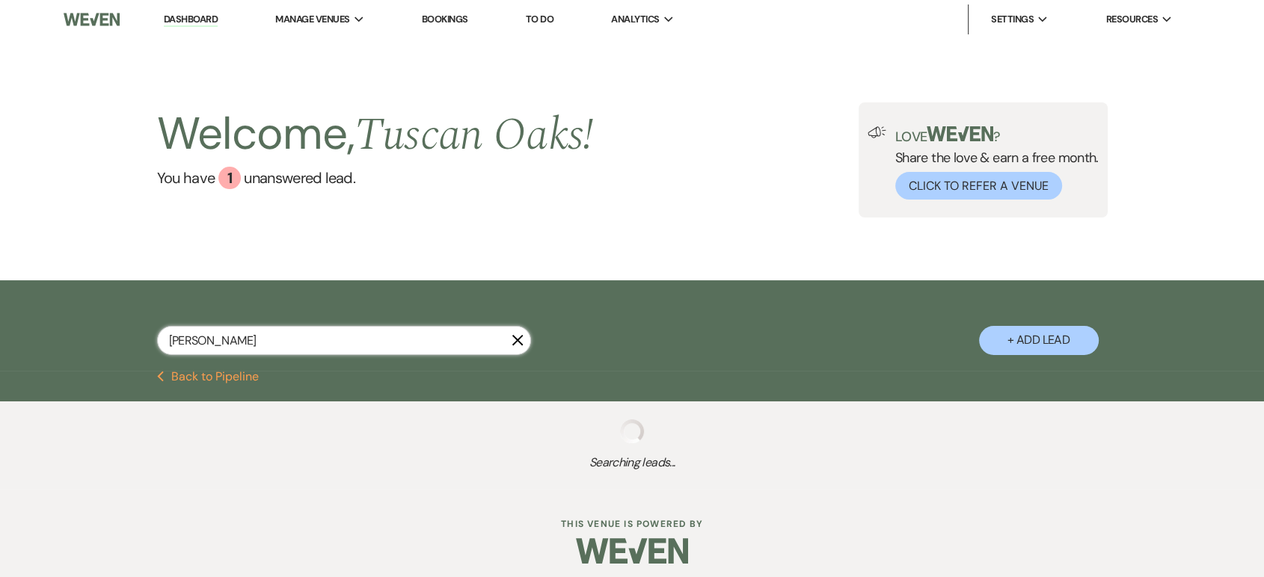
select select "8"
select select "5"
select select "8"
select select "5"
select select "8"
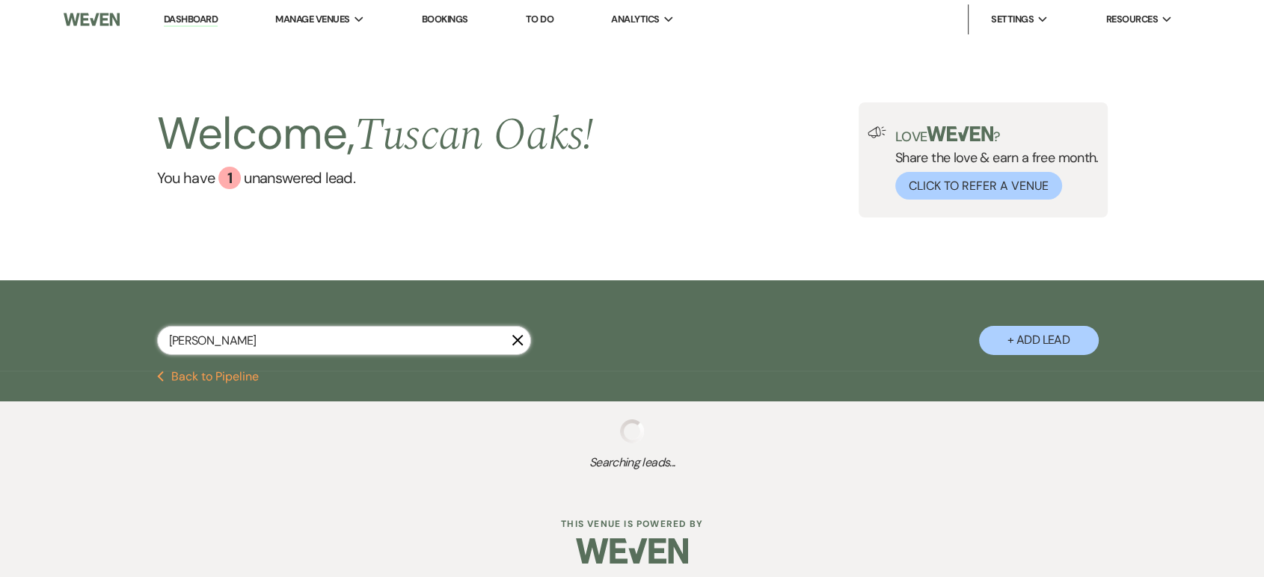
select select "5"
select select "8"
select select "6"
select select "4"
select select "8"
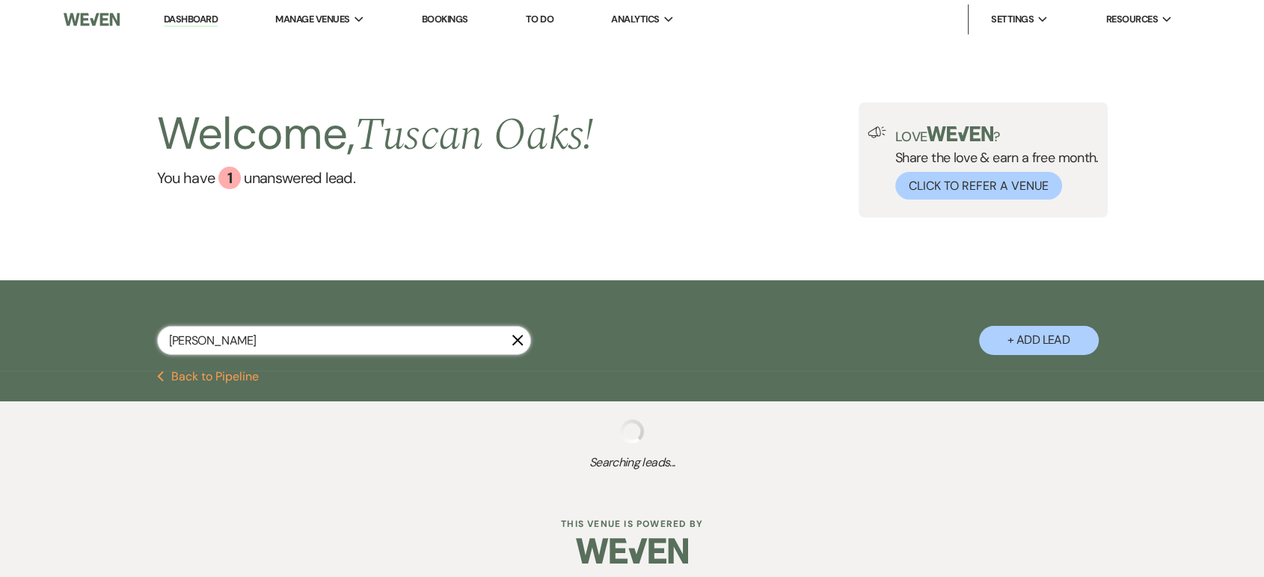
select select "5"
select select "8"
select select "6"
select select "8"
select select "5"
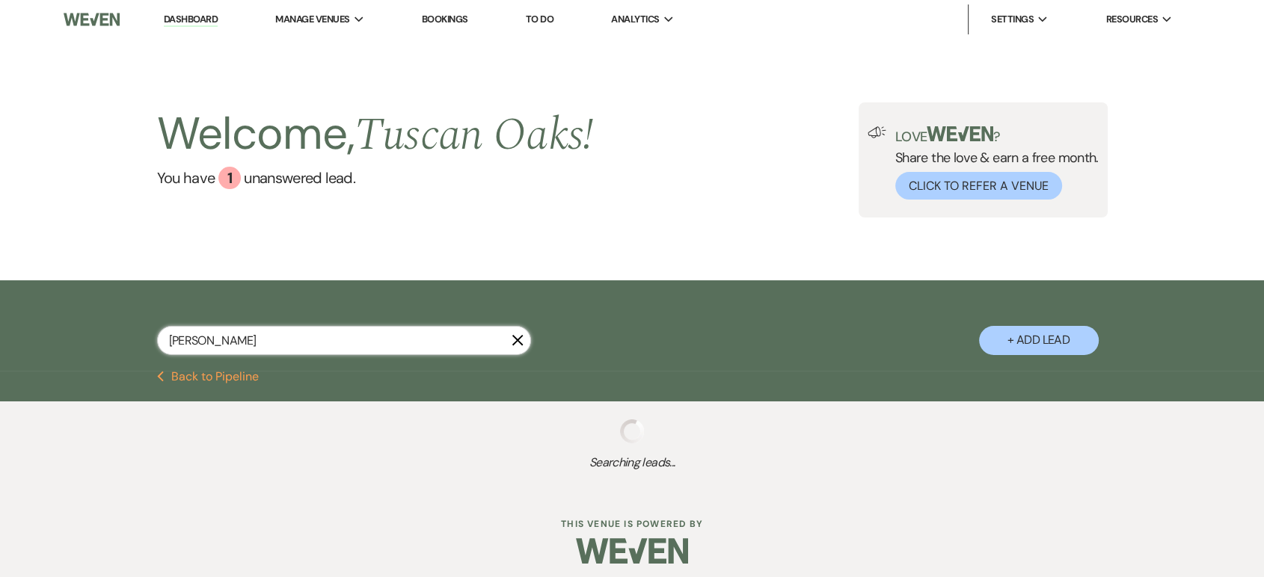
select select "8"
select select "5"
select select "8"
select select "3"
select select "8"
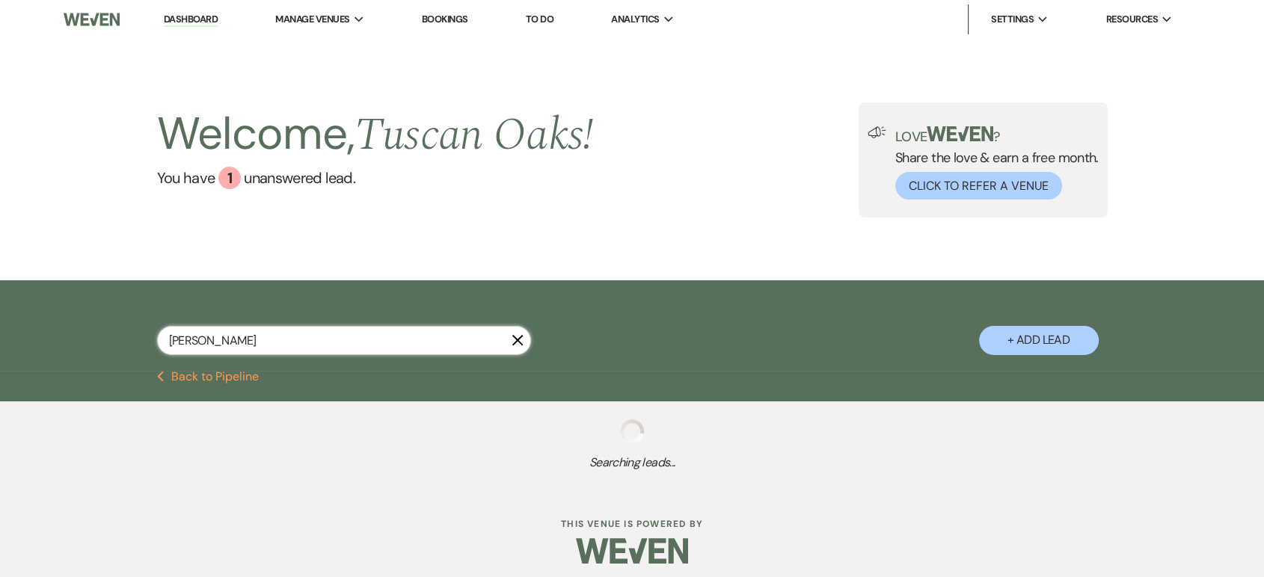
select select "5"
select select "8"
select select "5"
select select "8"
select select "5"
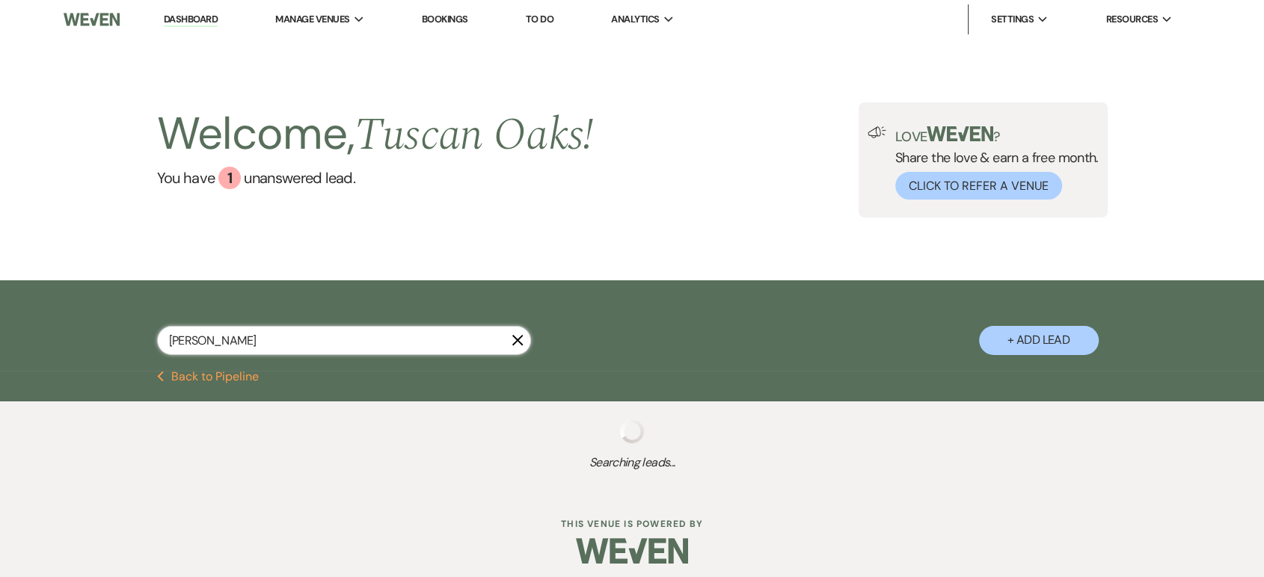
select select "8"
select select "5"
select select "8"
select select "5"
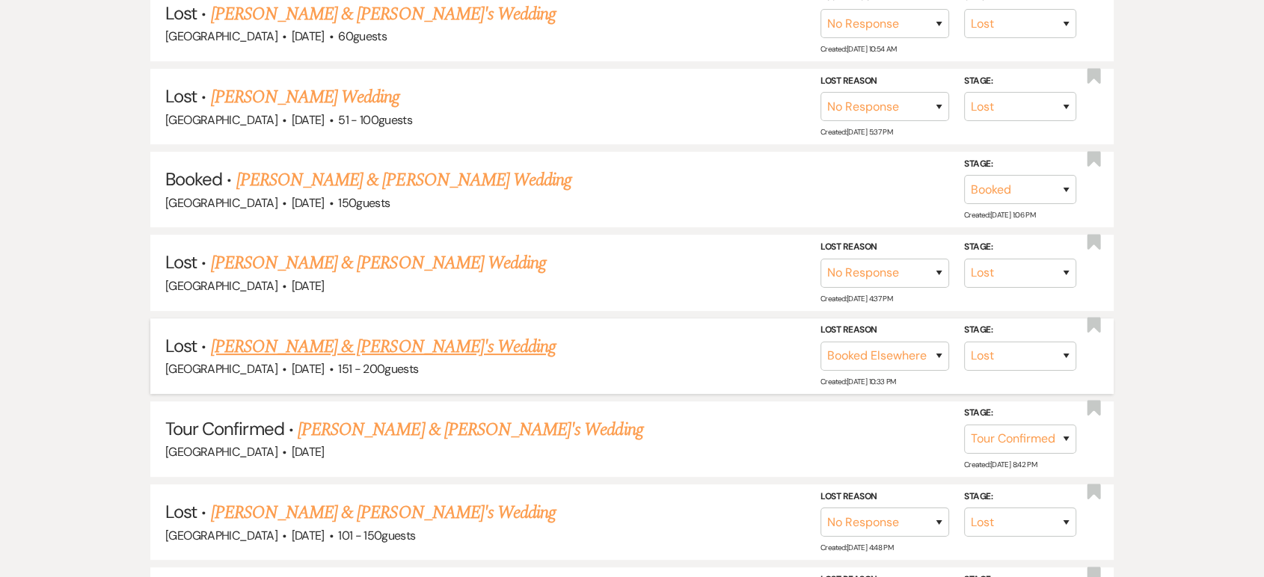
scroll to position [442, 0]
type input "moore"
click at [442, 186] on link "Alyssa Moore & Malachi Powell's Wedding" at bounding box center [403, 179] width 335 height 27
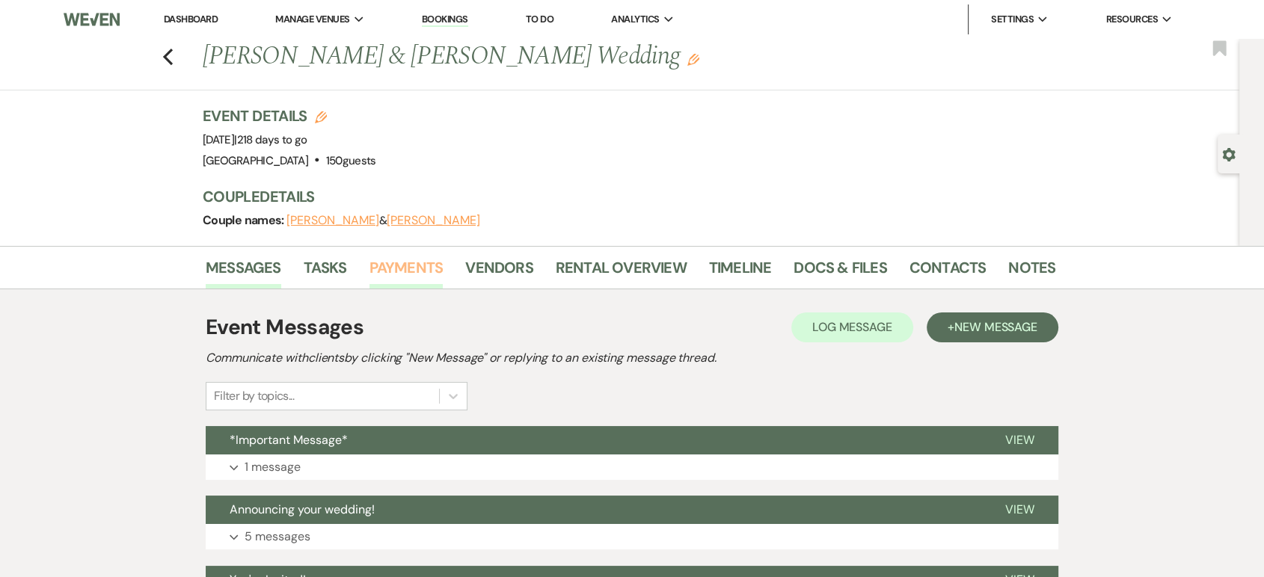
click at [399, 269] on link "Payments" at bounding box center [407, 272] width 74 height 33
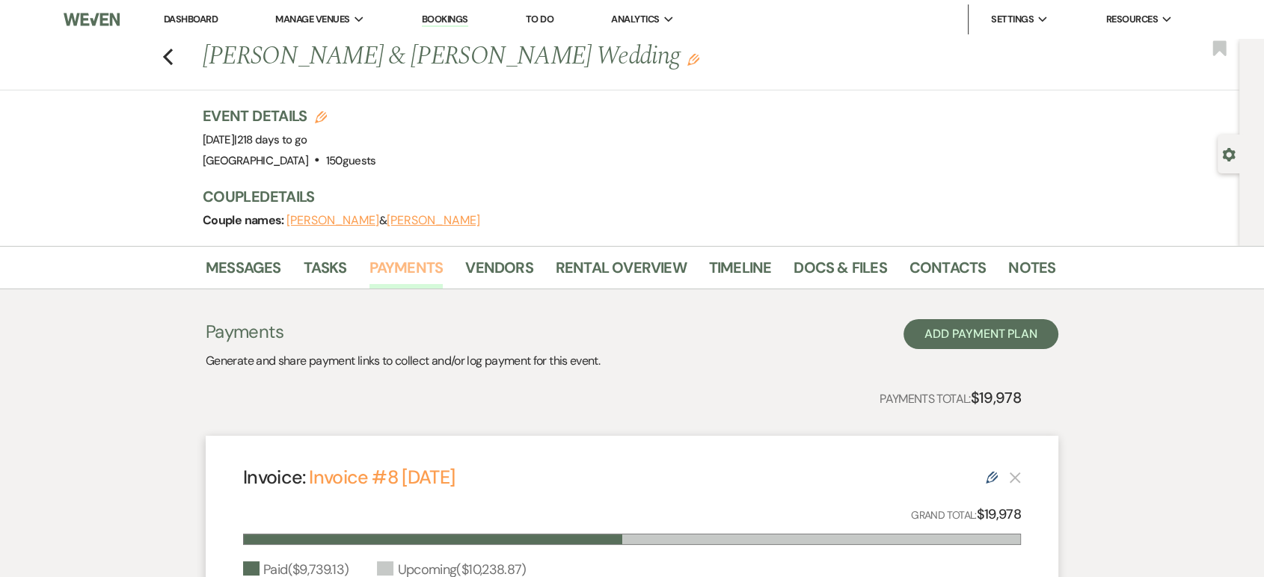
scroll to position [473, 0]
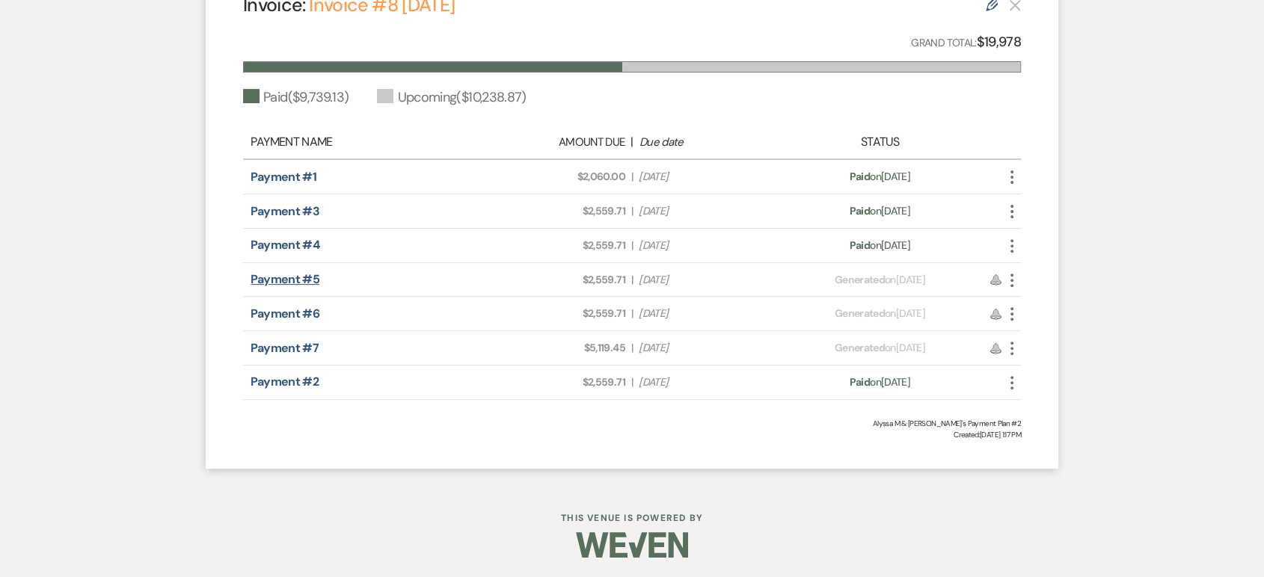
click at [302, 277] on link "Payment #5" at bounding box center [285, 280] width 69 height 16
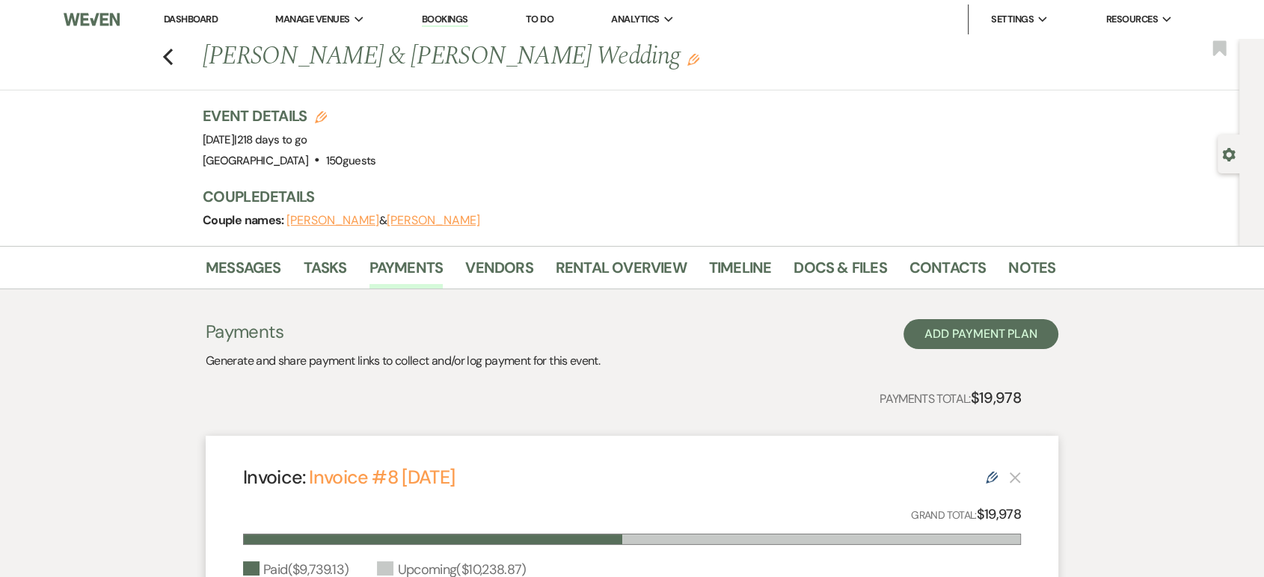
click at [174, 13] on link "Dashboard" at bounding box center [191, 19] width 54 height 13
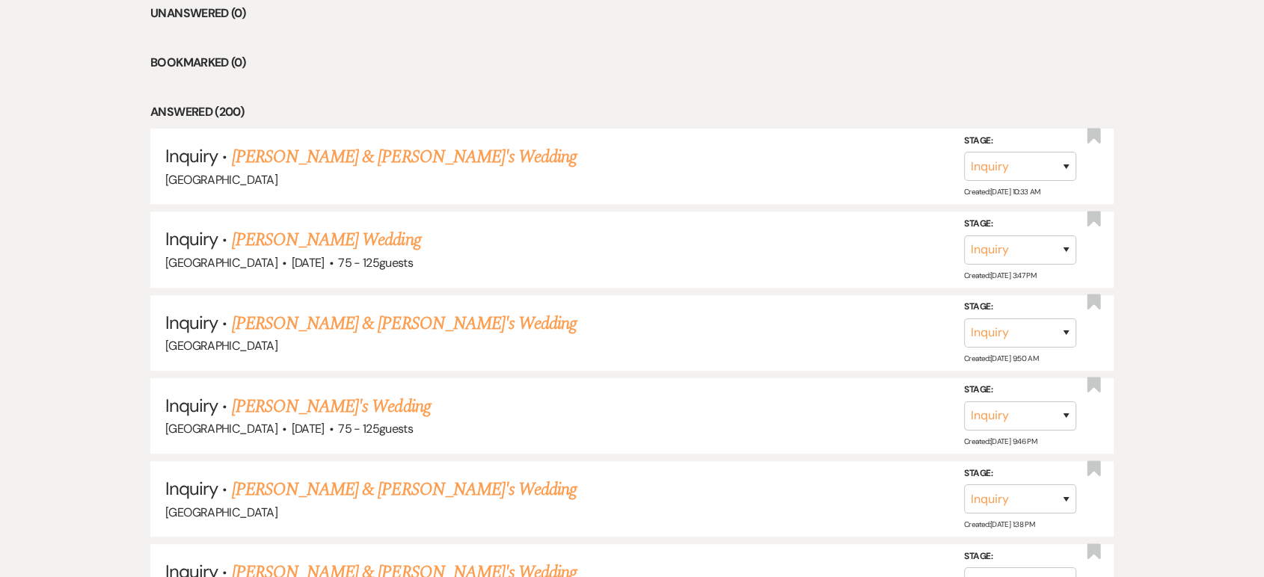
scroll to position [117, 0]
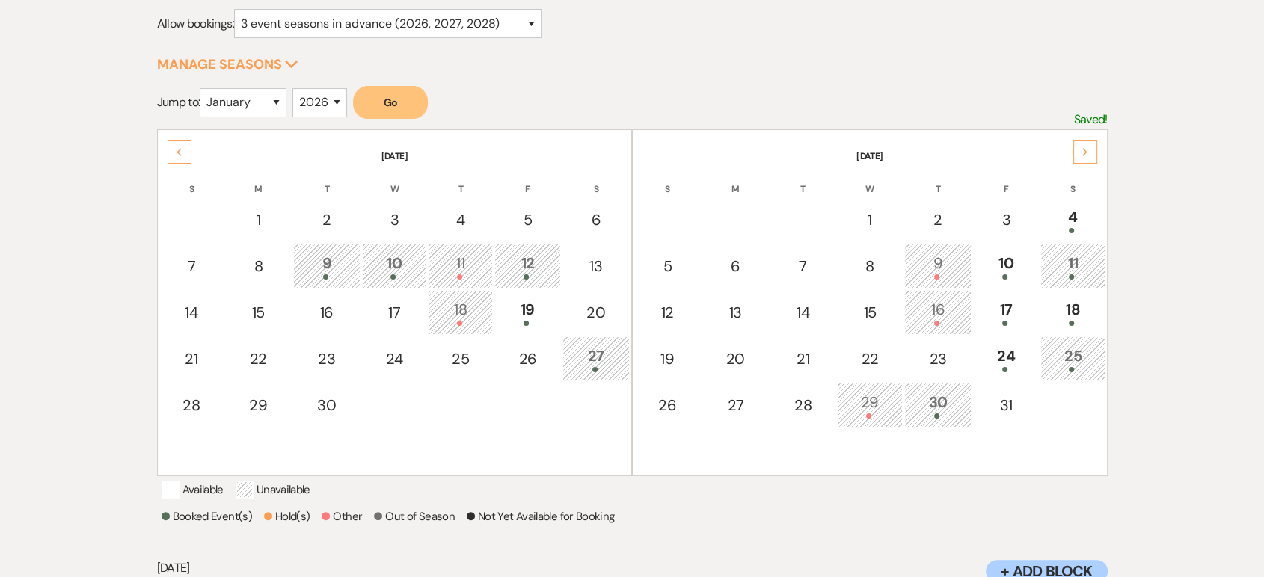
scroll to position [198, 0]
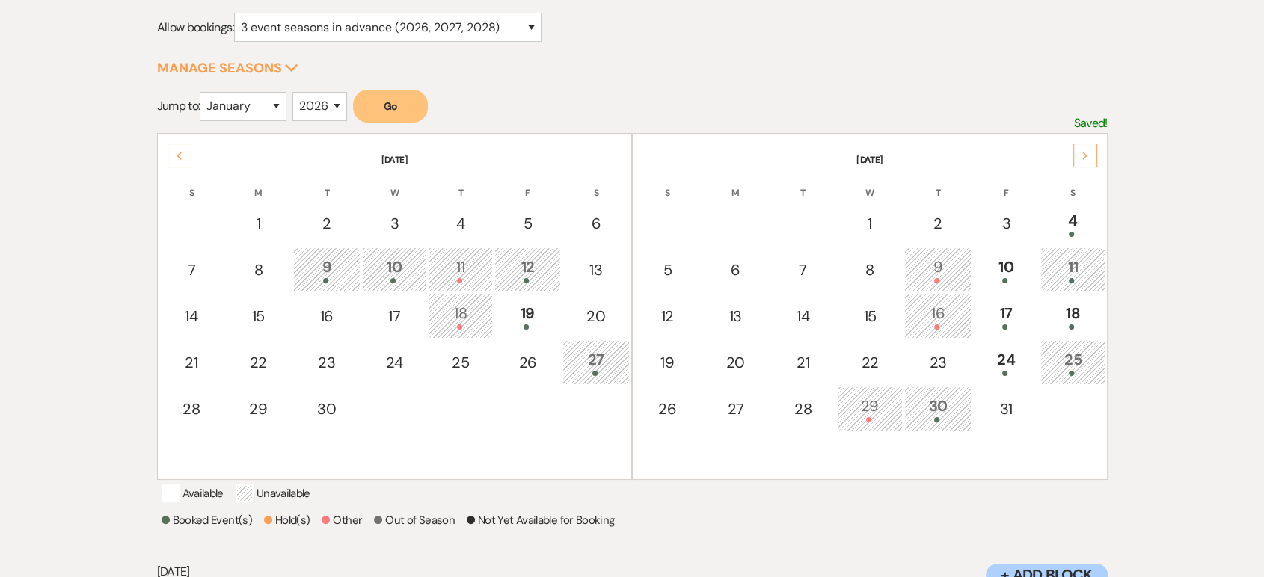
click at [177, 165] on div "Previous" at bounding box center [180, 156] width 24 height 24
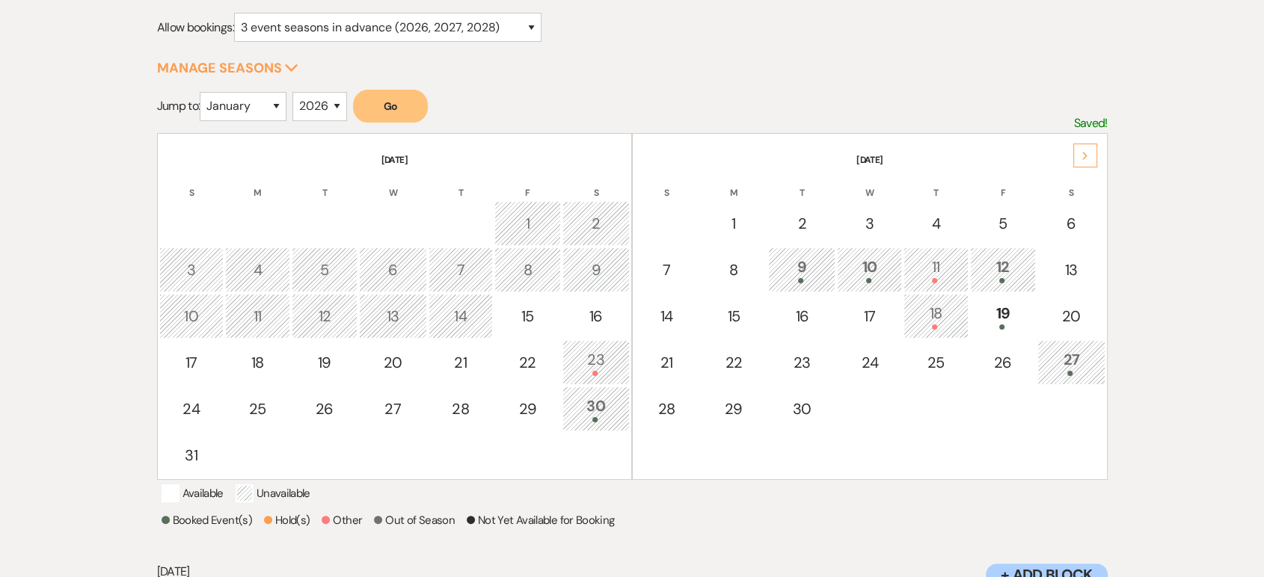
click at [591, 413] on div "30" at bounding box center [596, 409] width 51 height 28
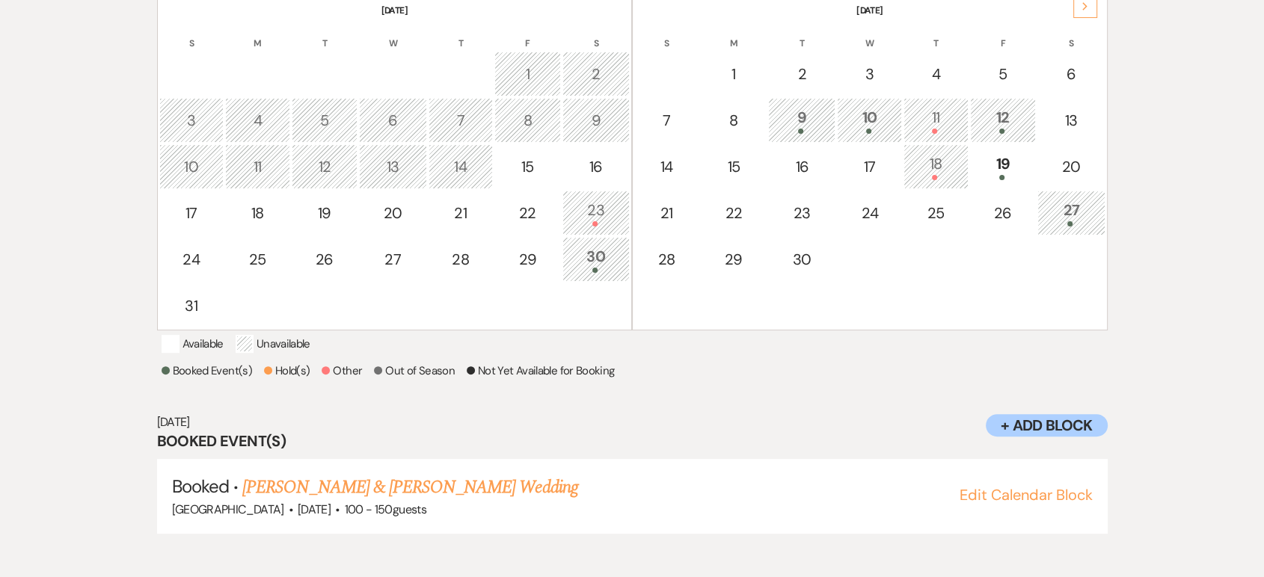
scroll to position [350, 0]
click at [389, 499] on link "[PERSON_NAME] & [PERSON_NAME] Wedding" at bounding box center [409, 485] width 335 height 27
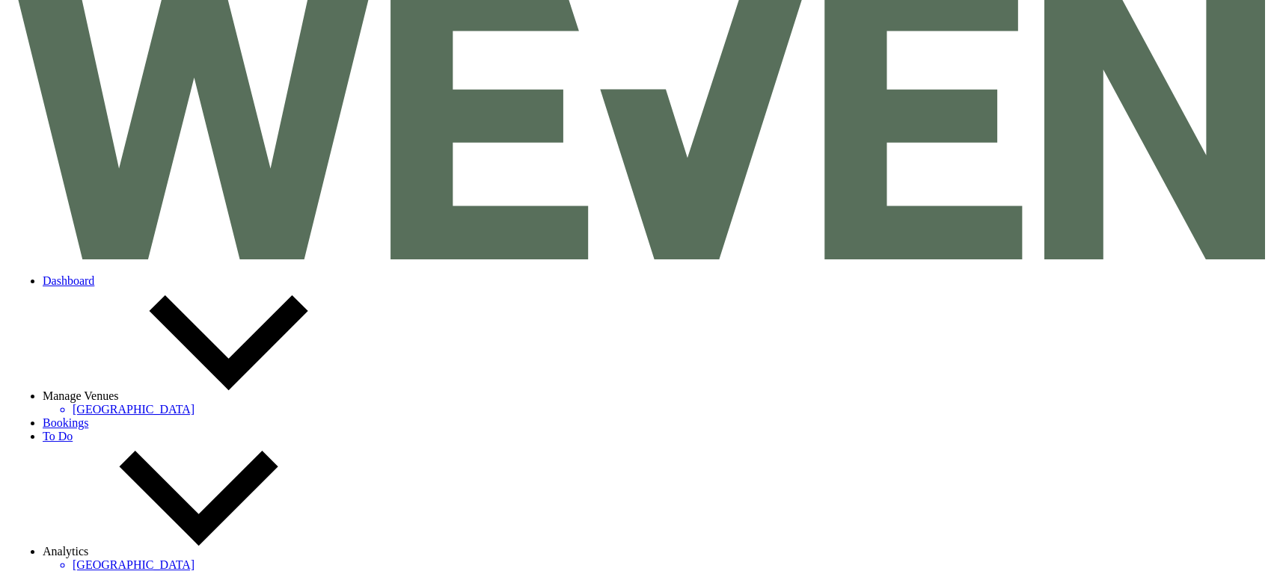
scroll to position [22, 0]
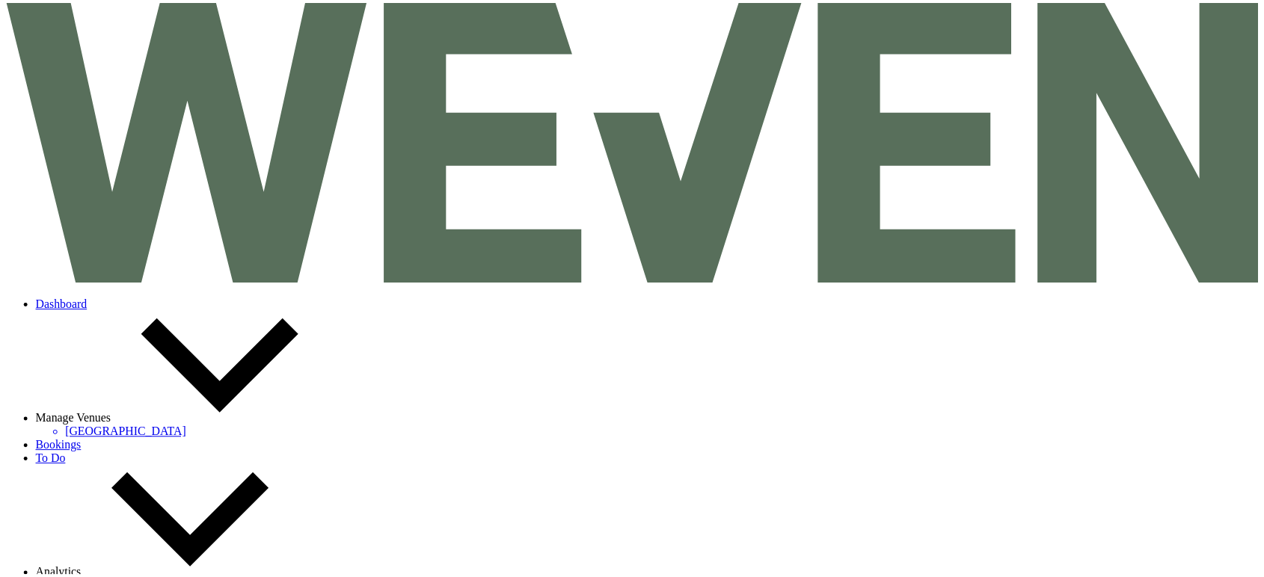
scroll to position [385, 0]
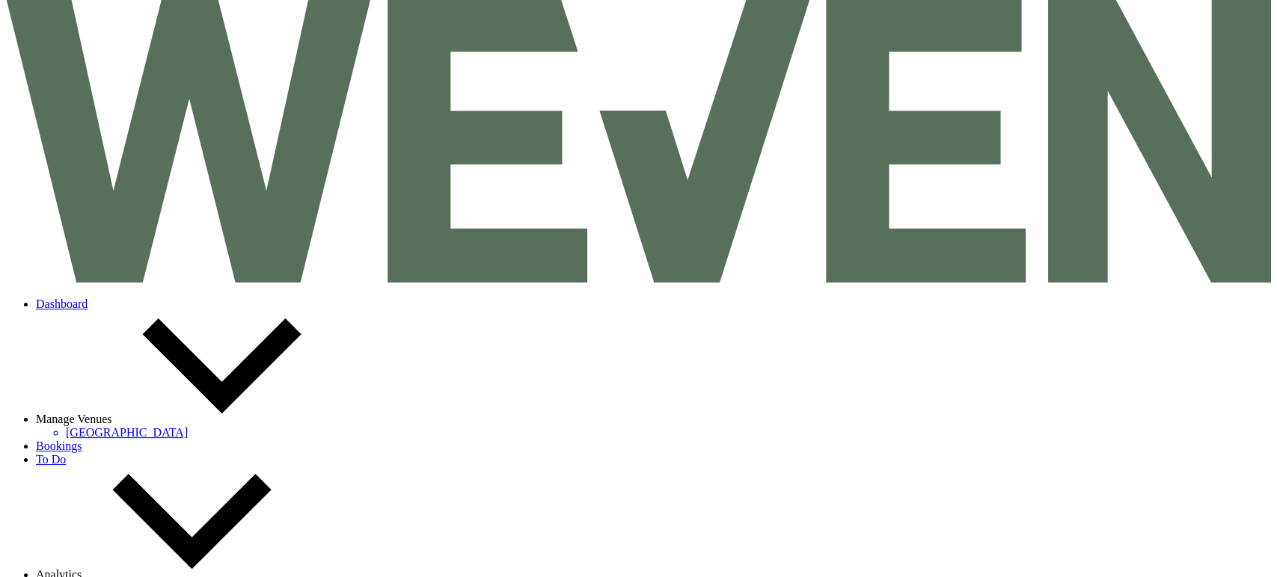
type textarea "5 hours"
type input "0"
type input "1"
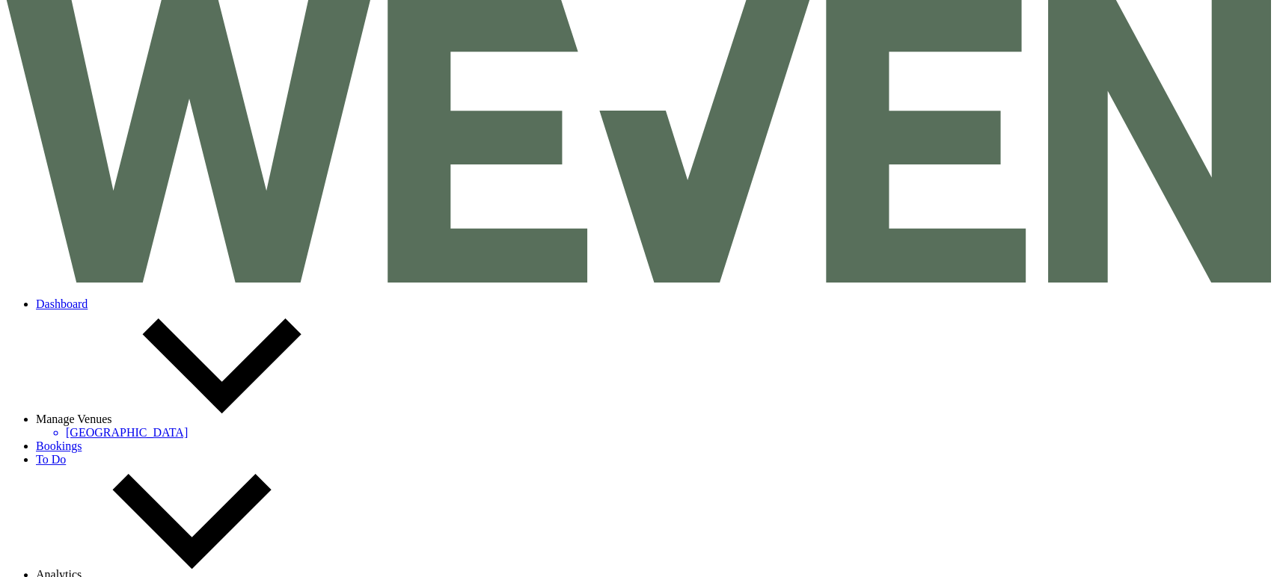
drag, startPoint x: 699, startPoint y: 435, endPoint x: 645, endPoint y: 421, distance: 55.5
type input "250"
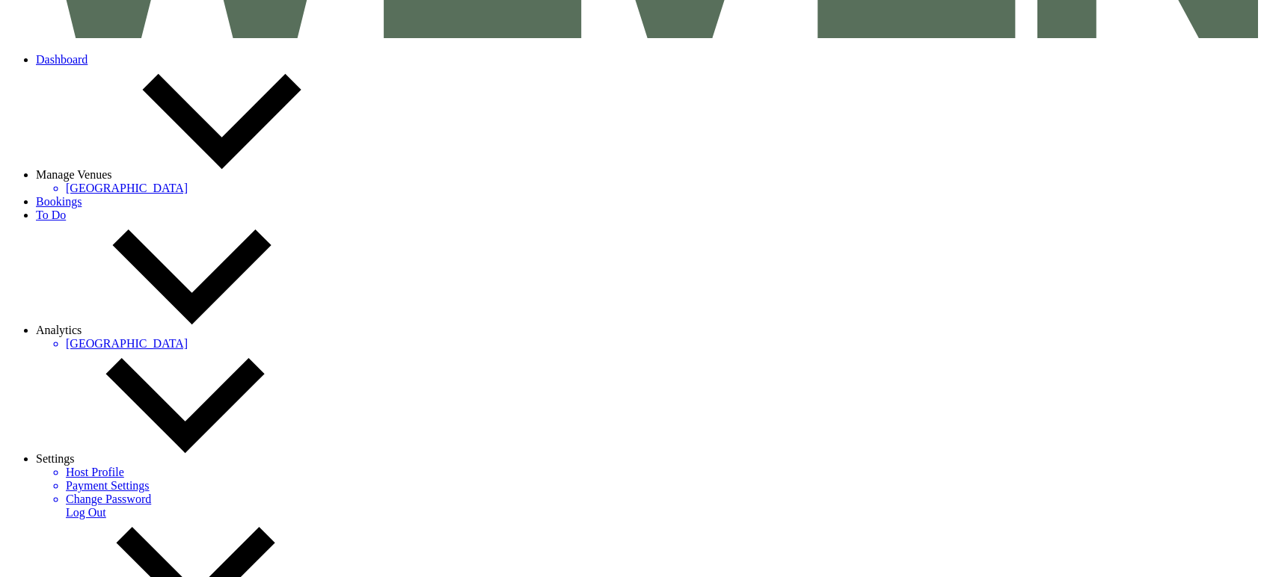
scroll to position [261, 0]
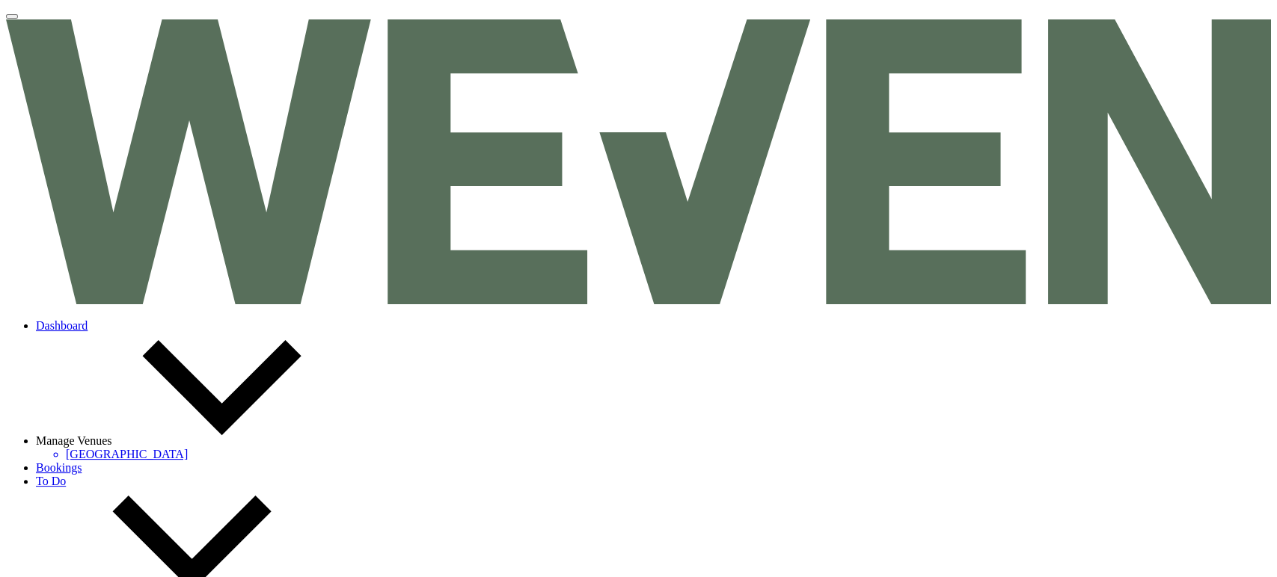
select select "10950"
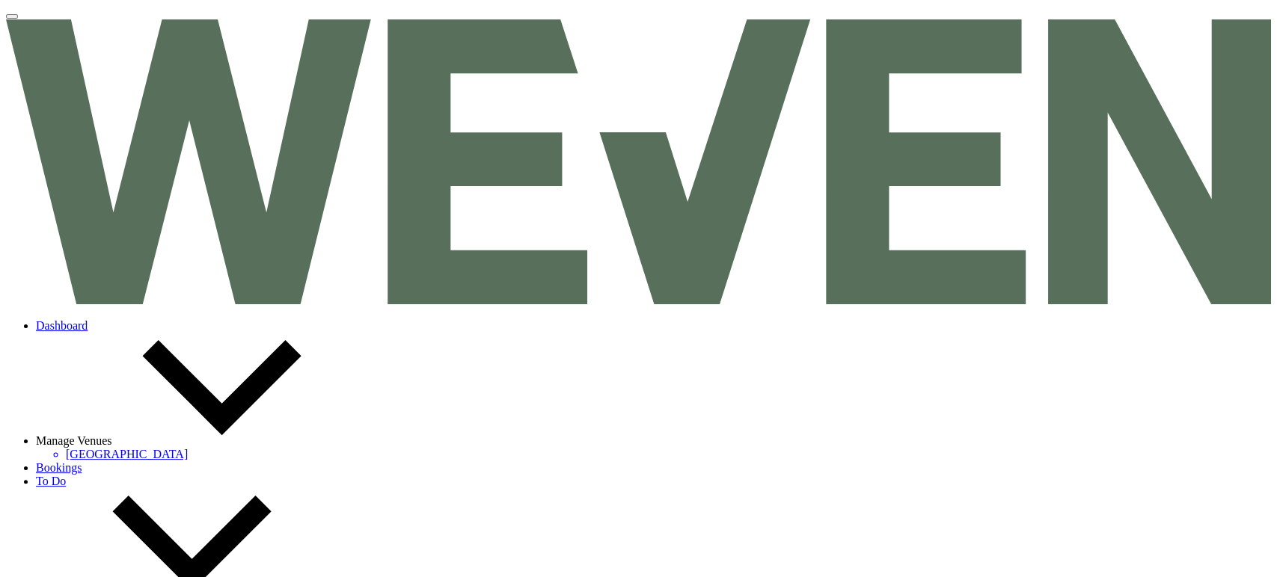
select select "27407"
select select "1"
select select "false"
select select "1"
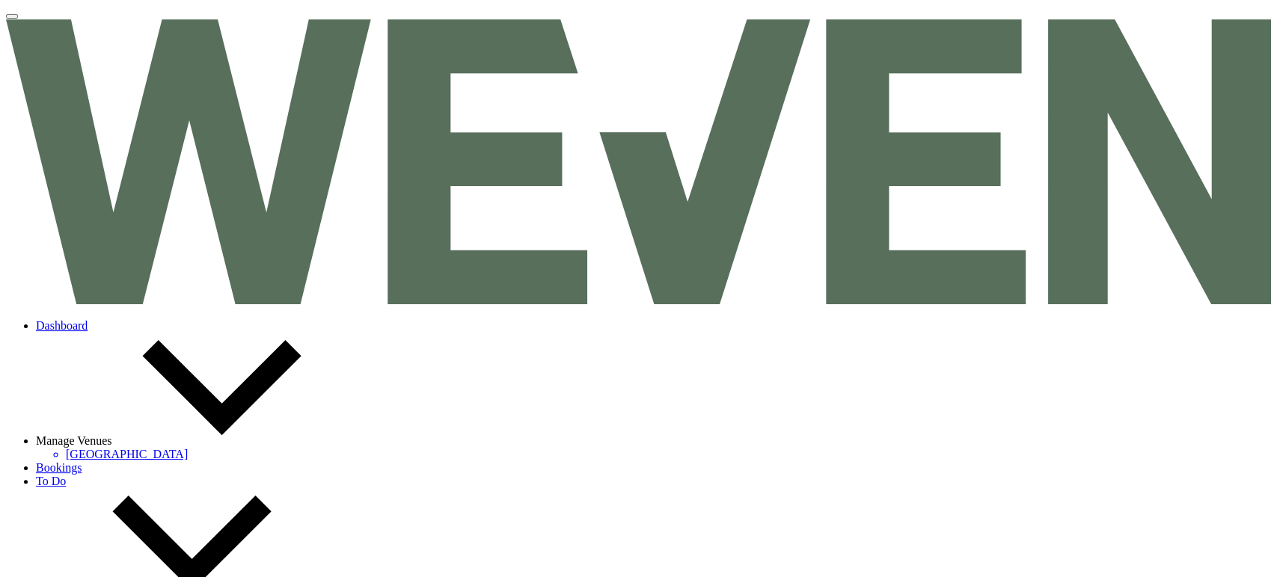
select select "false"
select select "1"
select select "false"
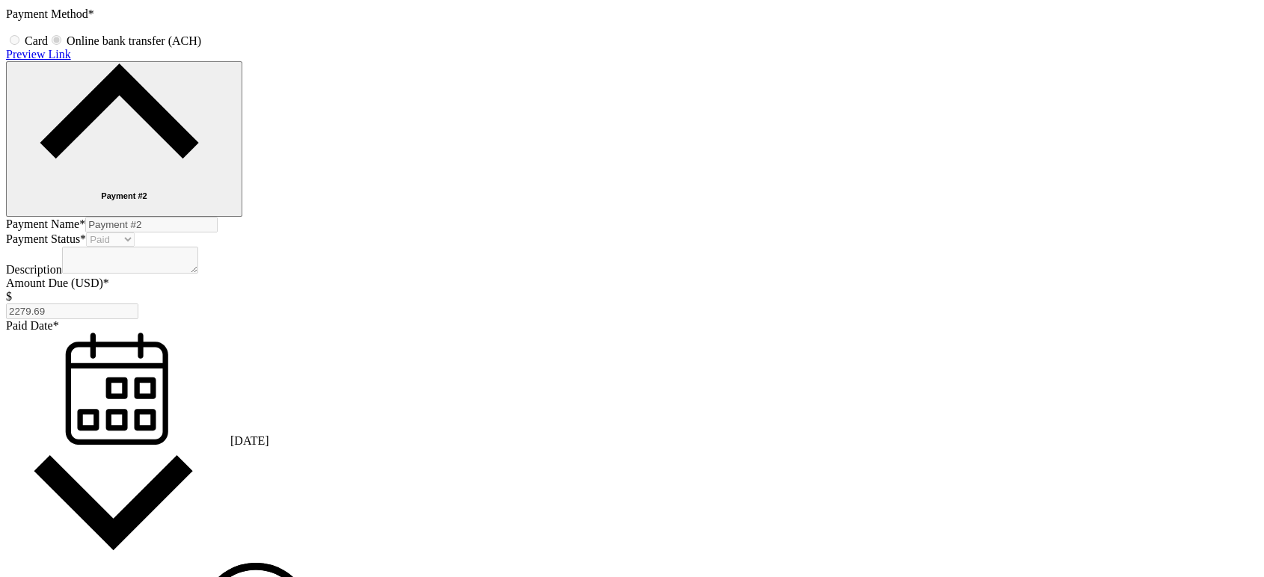
scroll to position [2149, 0]
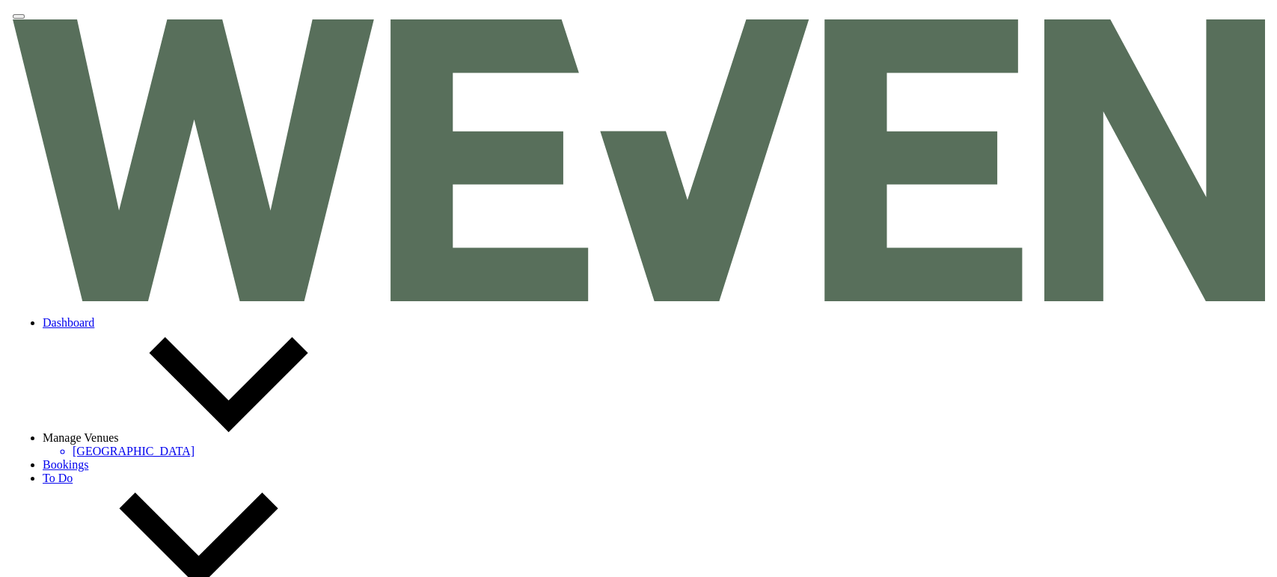
scroll to position [0, 0]
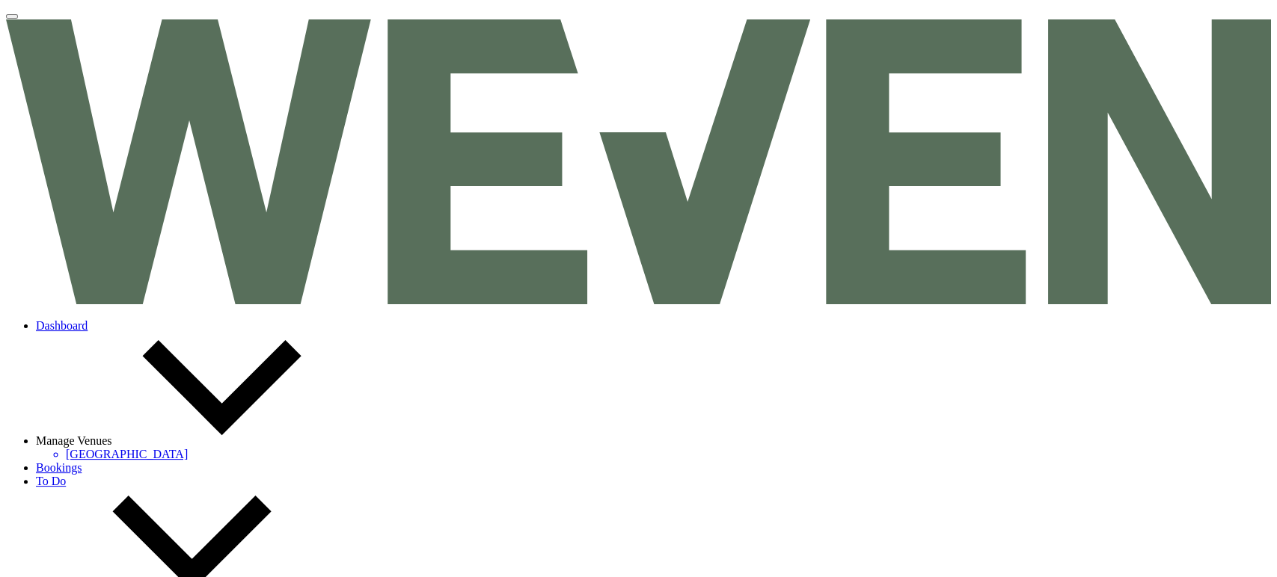
select select "10950"
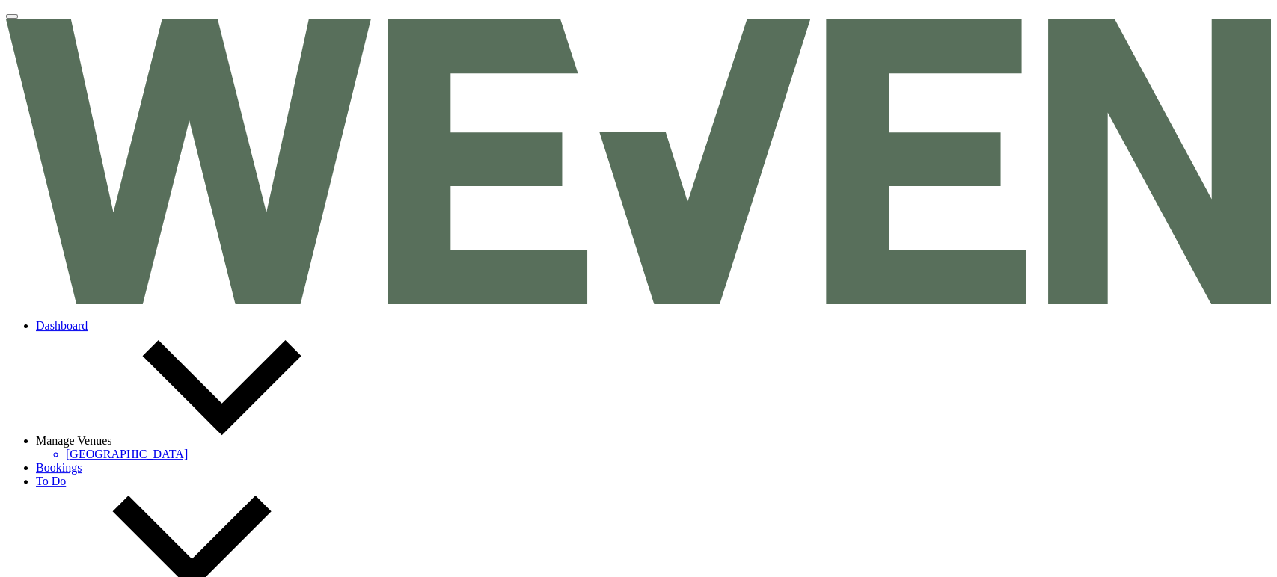
select select "27408"
select select "1"
select select "false"
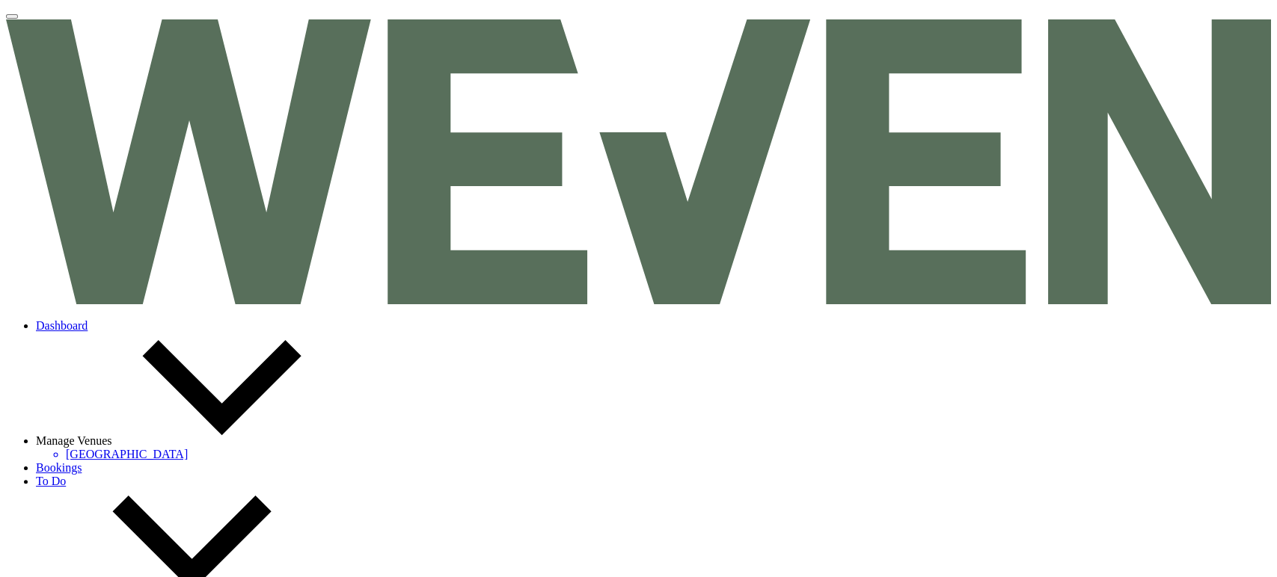
select select "1"
select select "false"
select select "1"
select select "false"
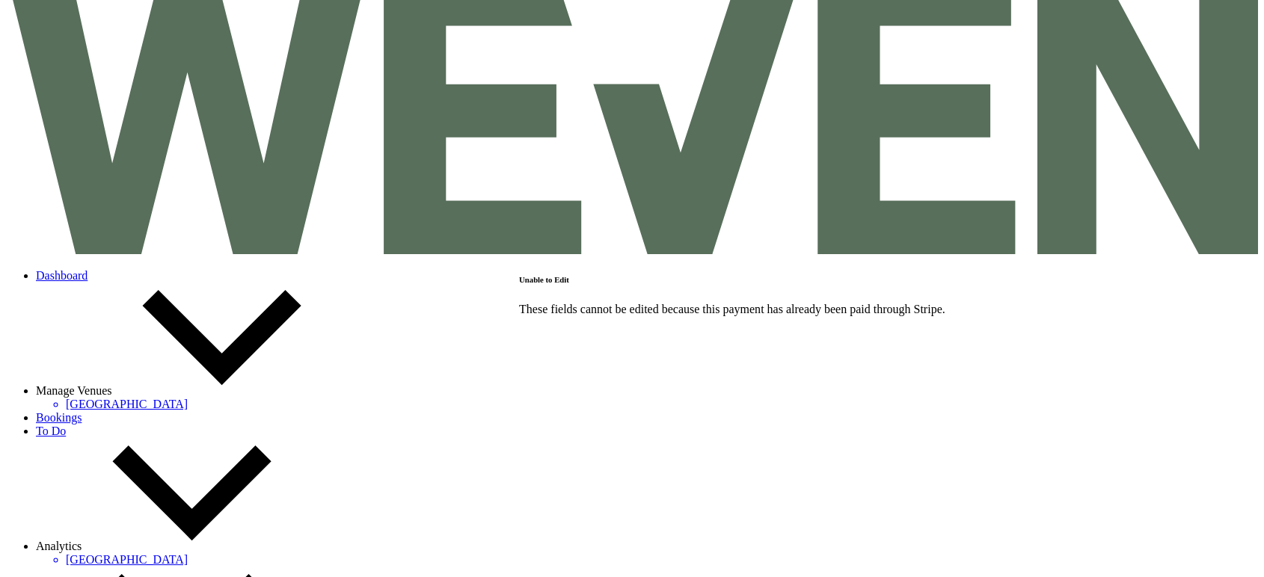
scroll to position [46, 0]
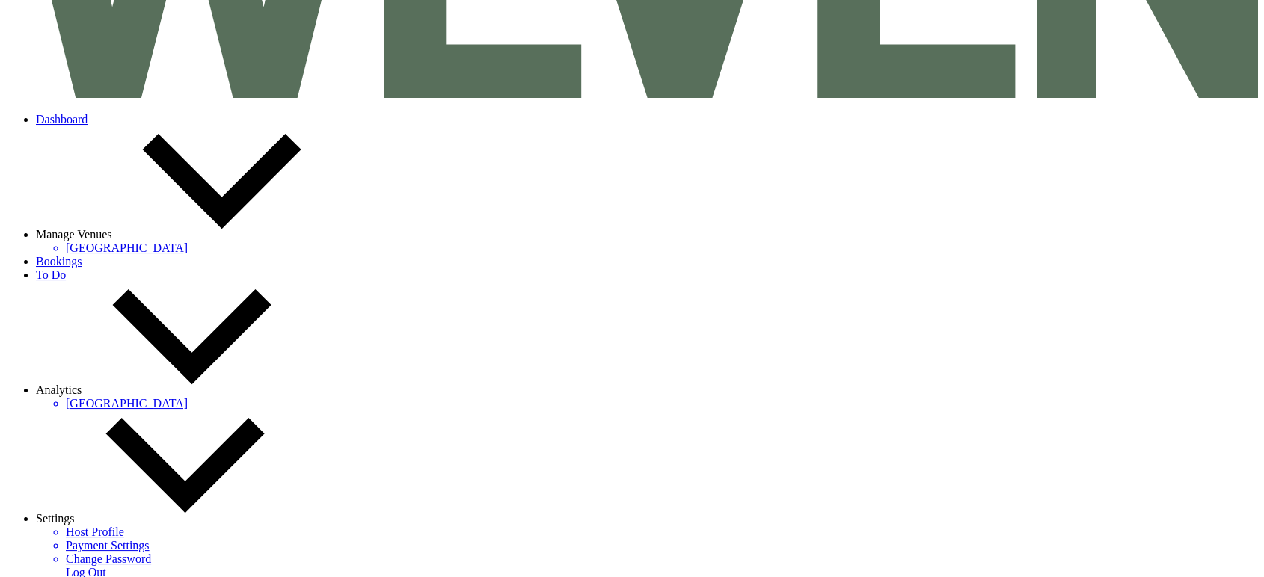
scroll to position [0, 0]
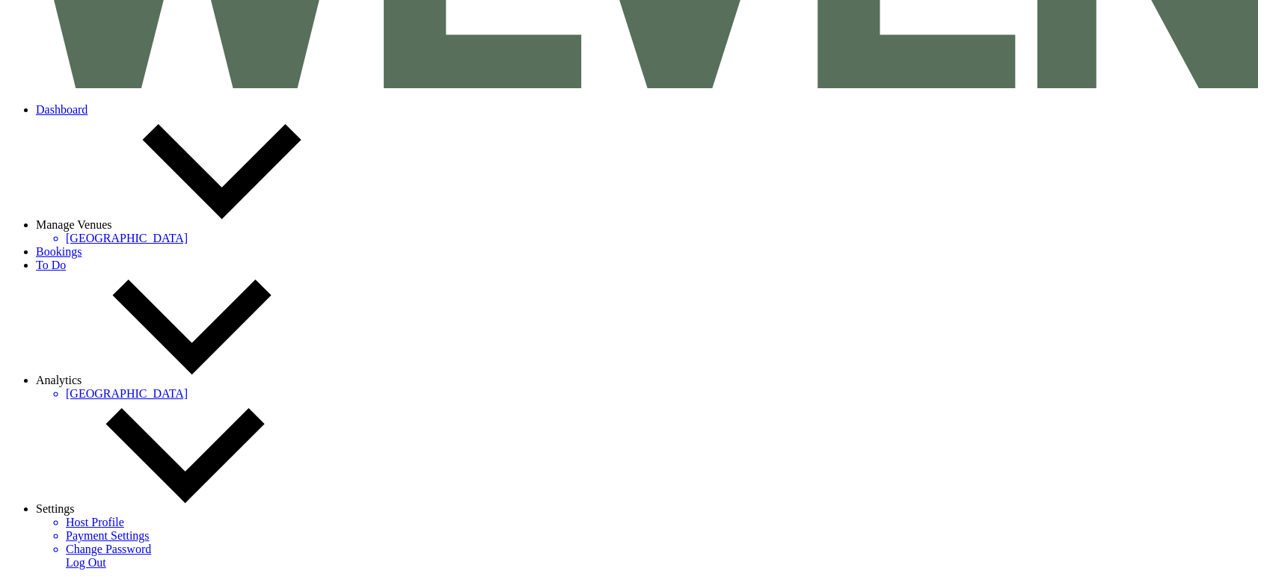
scroll to position [239, 0]
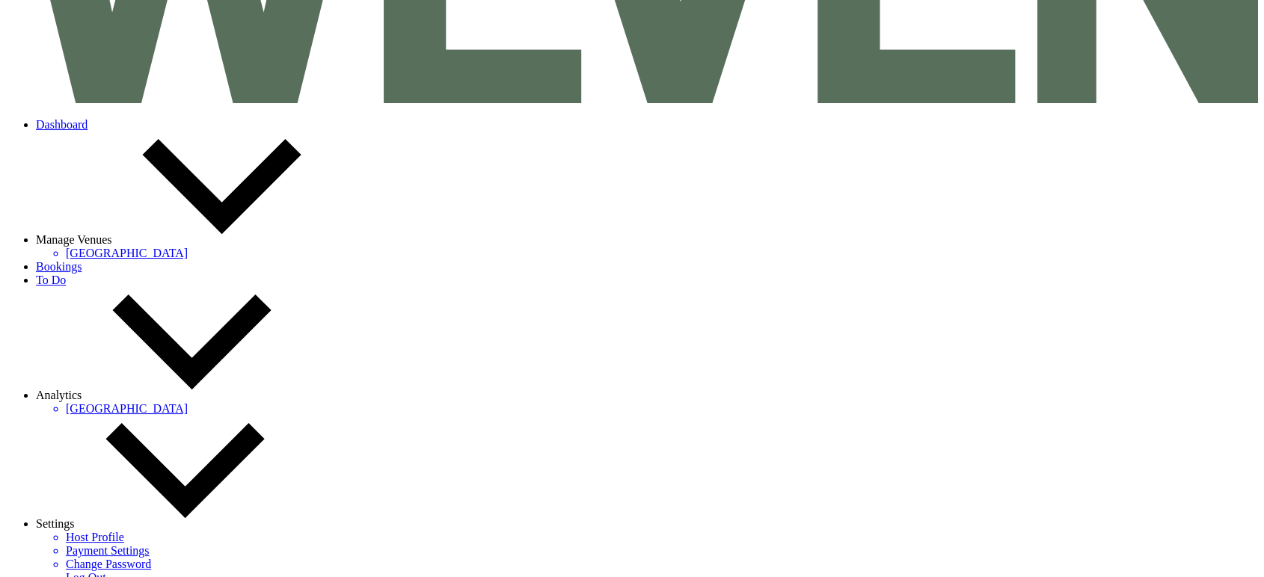
scroll to position [156, 0]
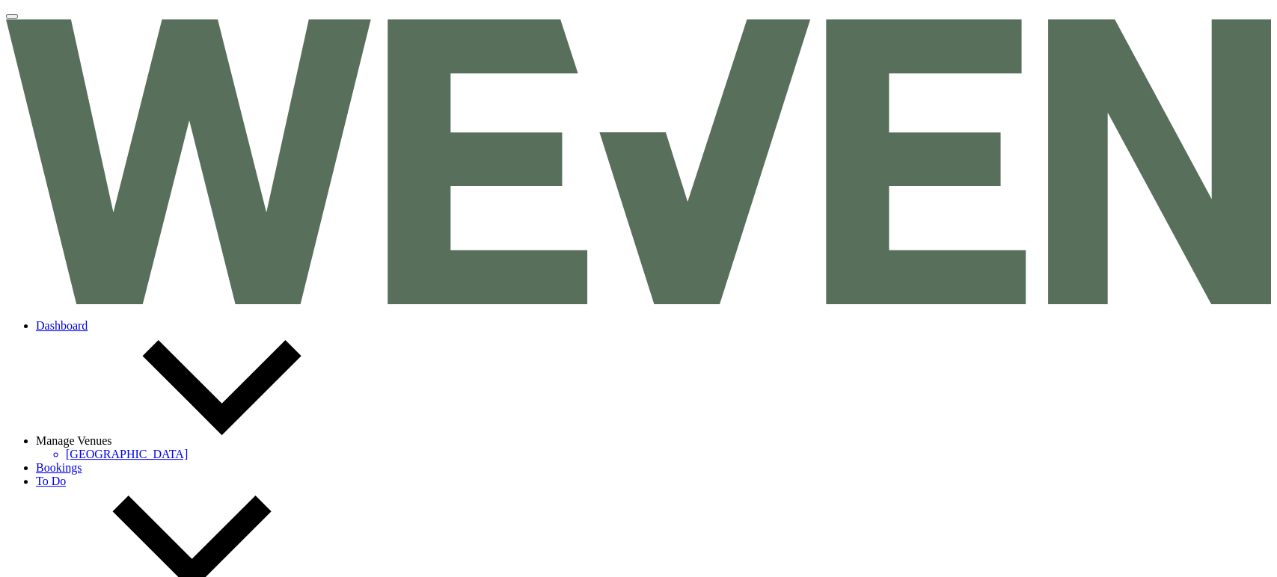
select select "10950"
select select "27409"
select select "1"
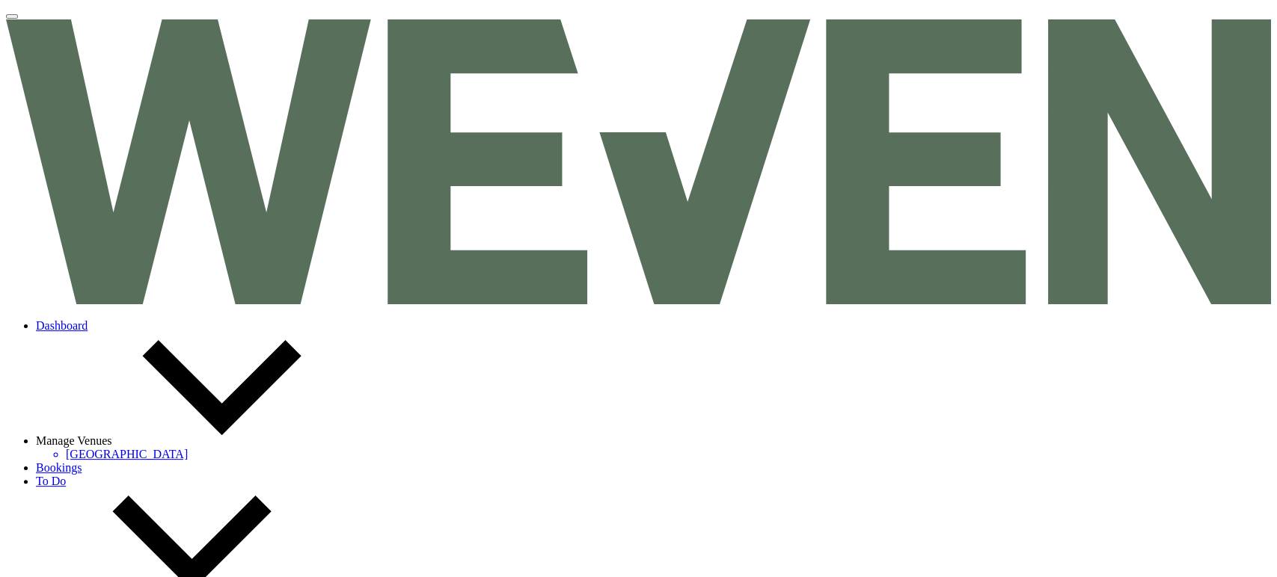
select select "1"
select select "false"
select select "1"
select select "false"
select select "1"
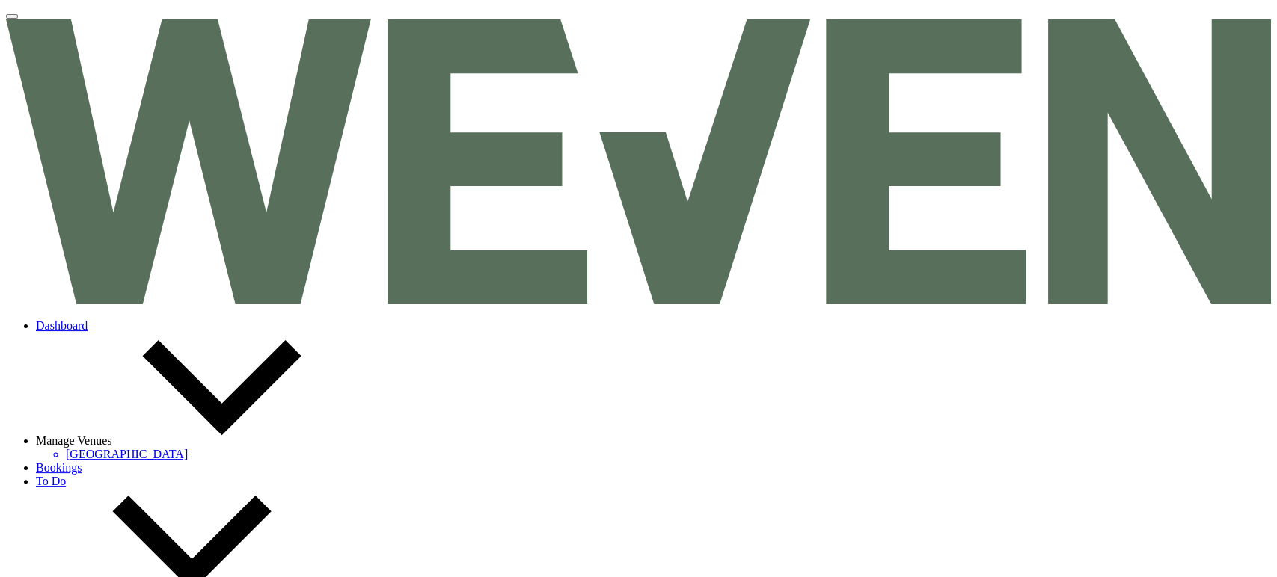
select select "false"
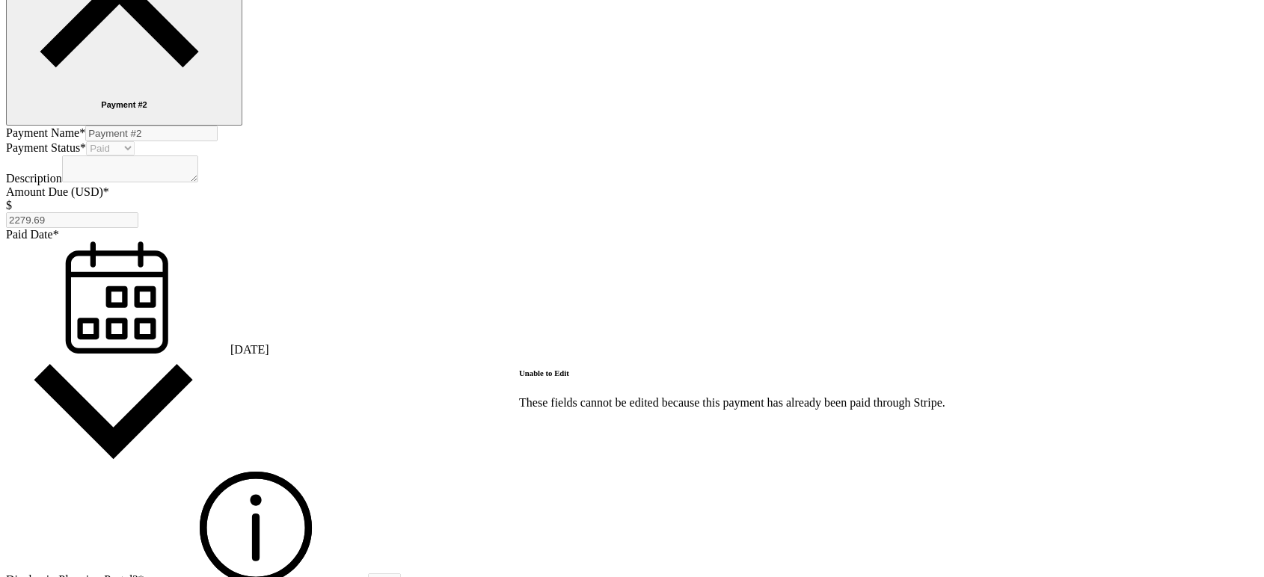
scroll to position [2144, 0]
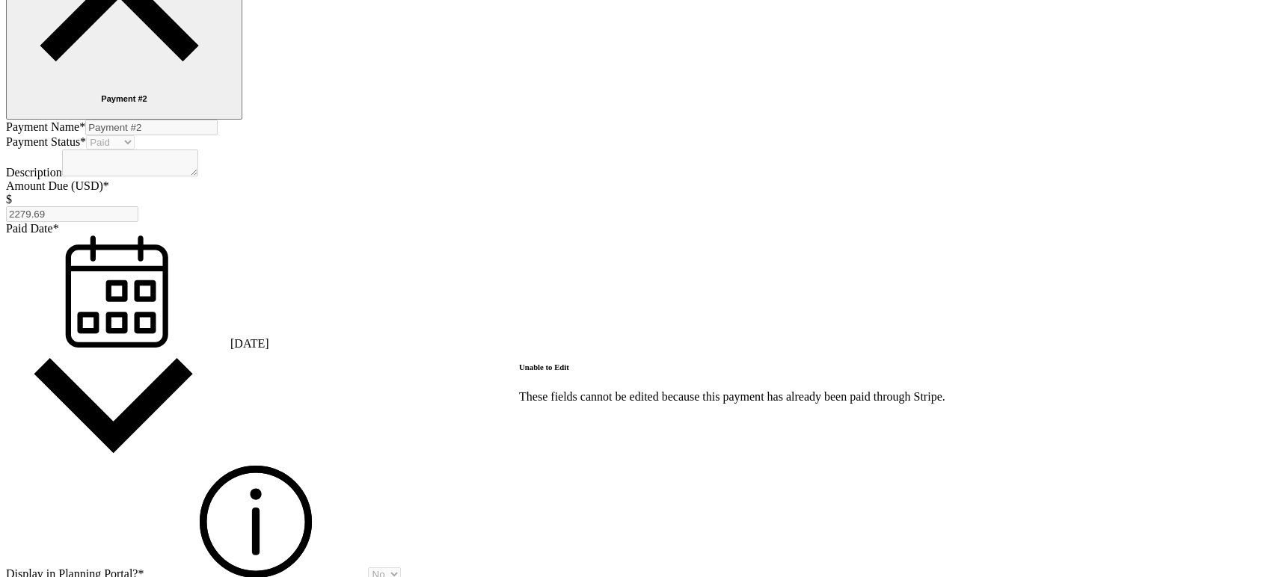
select select "2"
select select "flat"
select select "true"
select select "client"
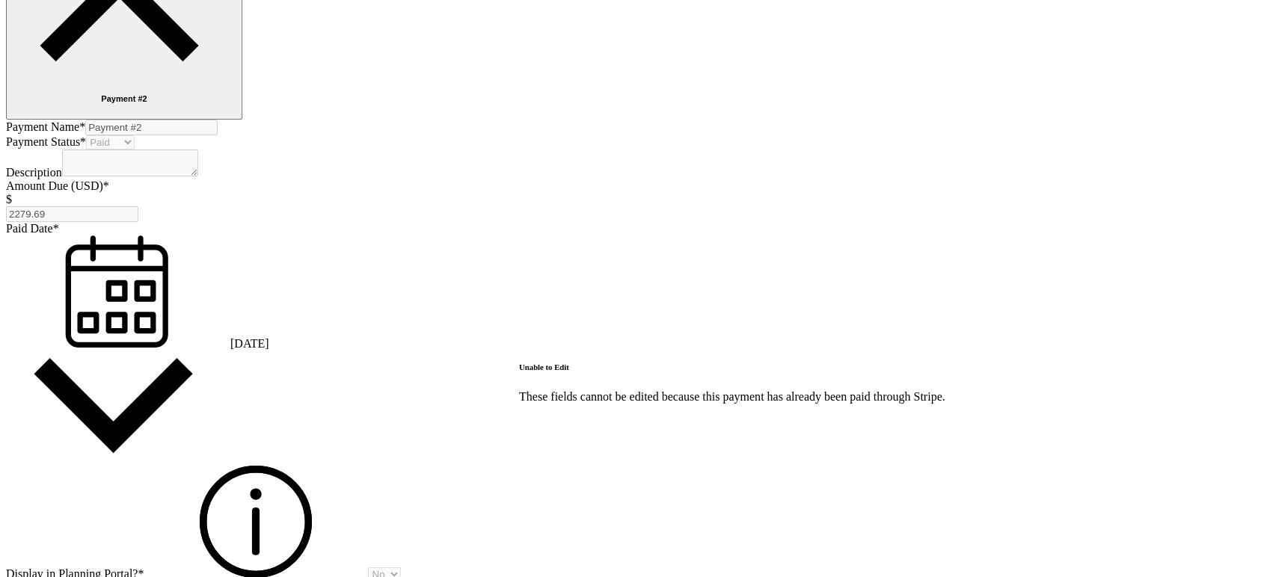
select select "weeks"
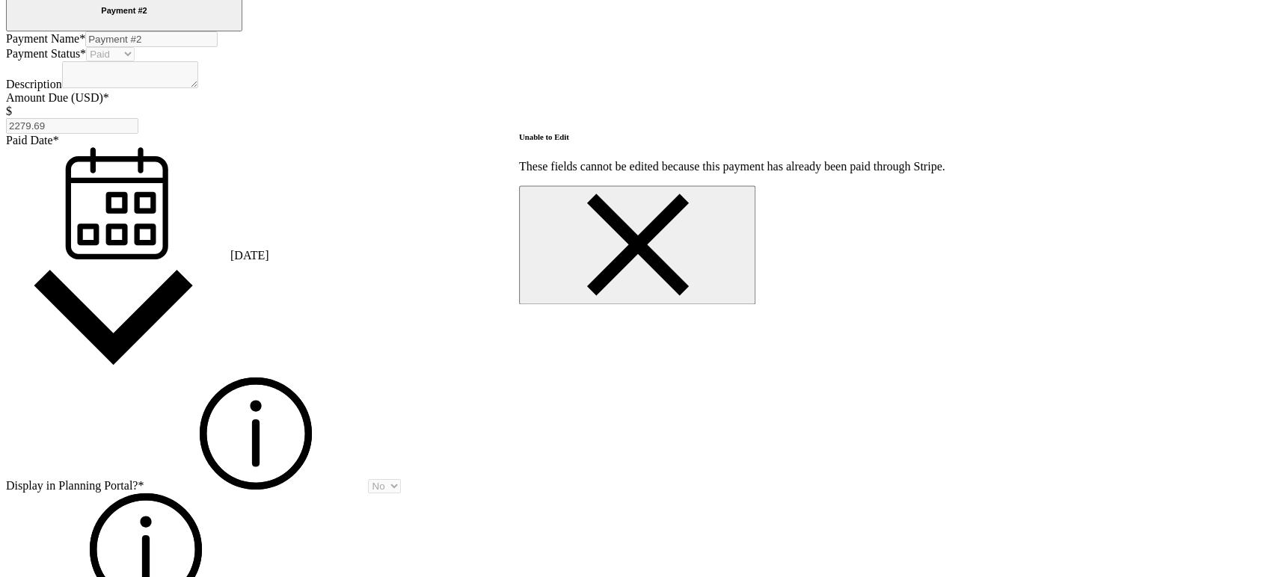
scroll to position [2218, 0]
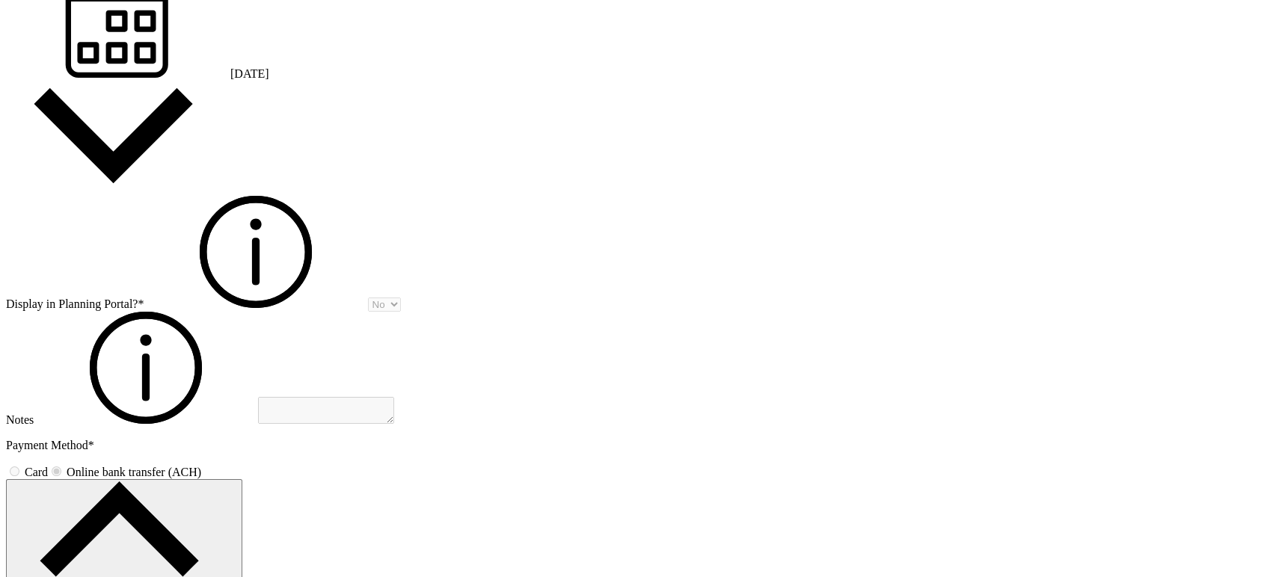
scroll to position [2464, 0]
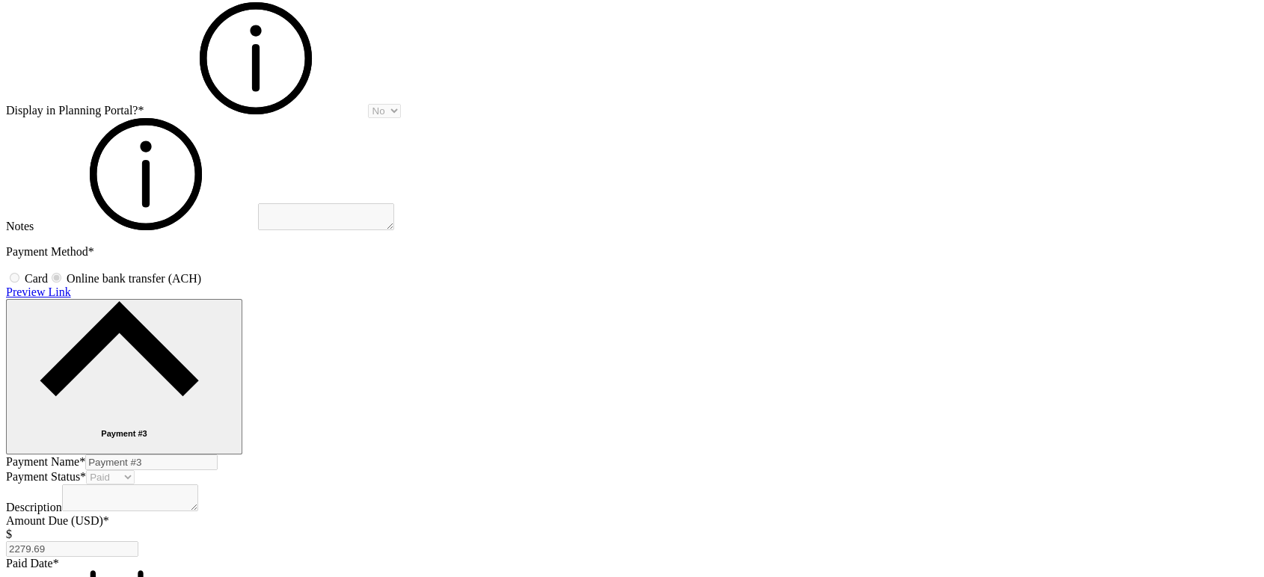
scroll to position [2640, 0]
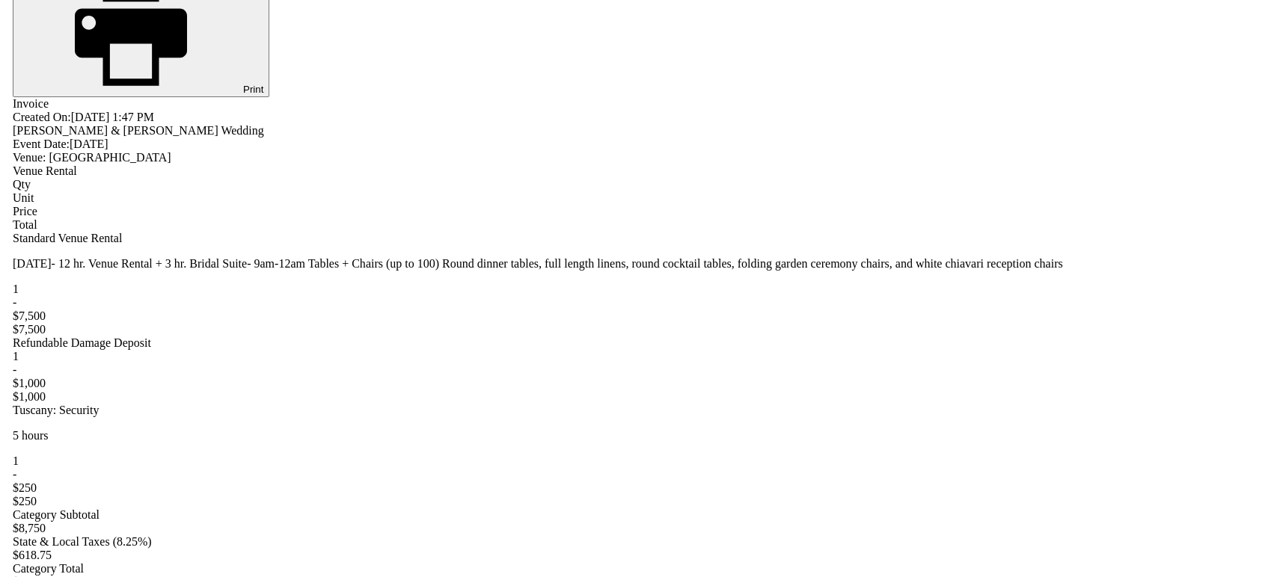
scroll to position [1376, 0]
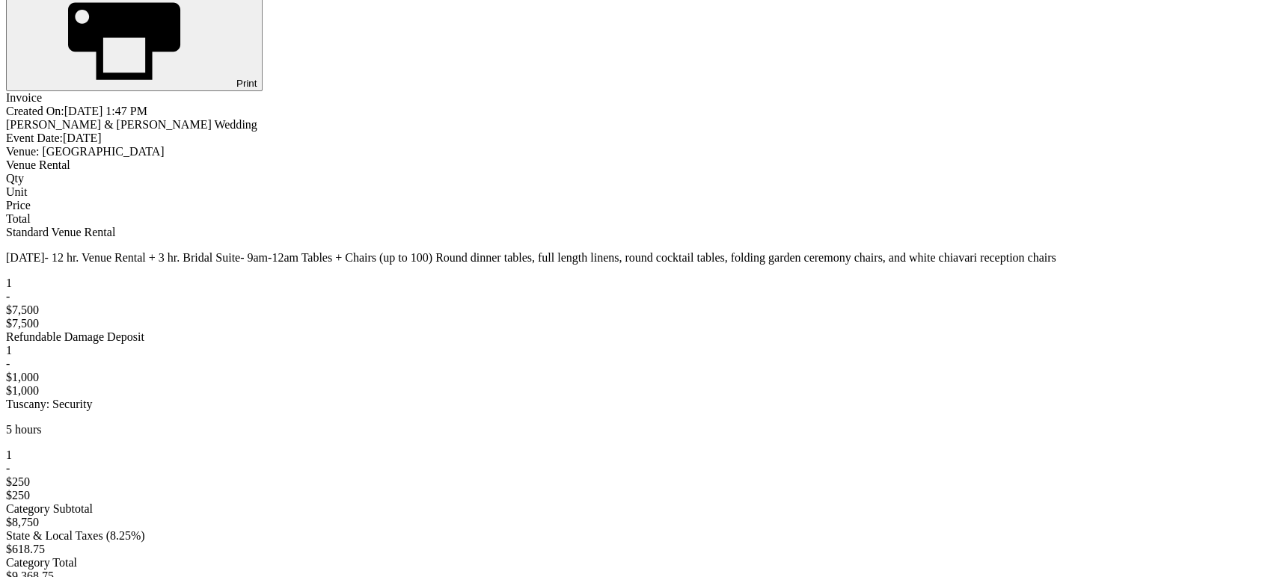
scroll to position [2, 0]
type input "Security Invoice"
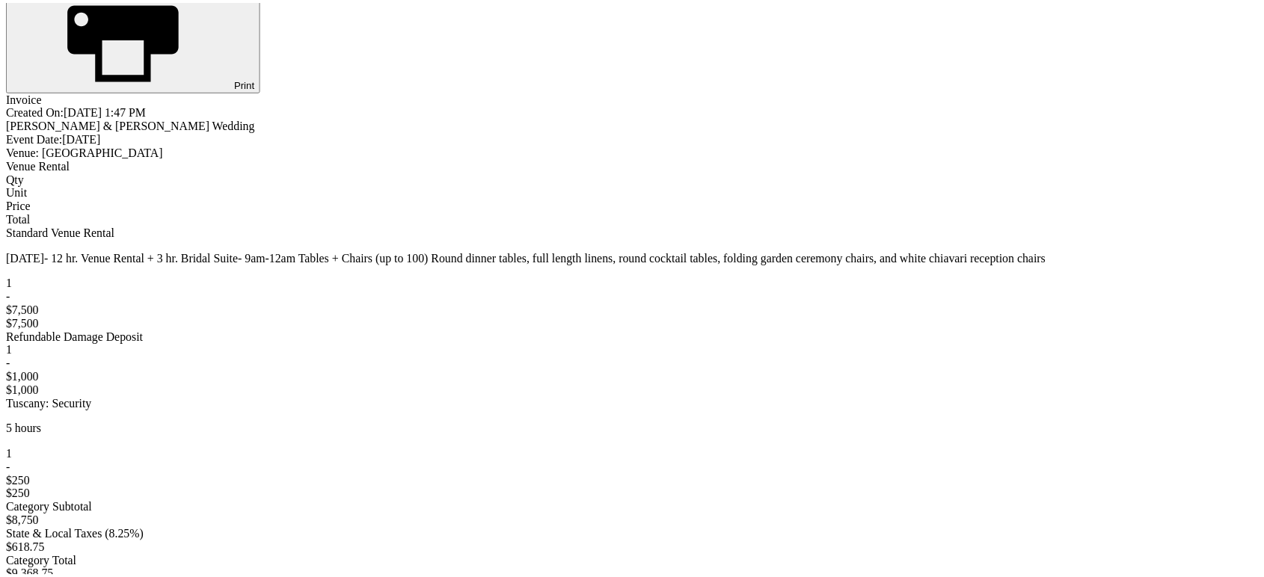
scroll to position [132, 0]
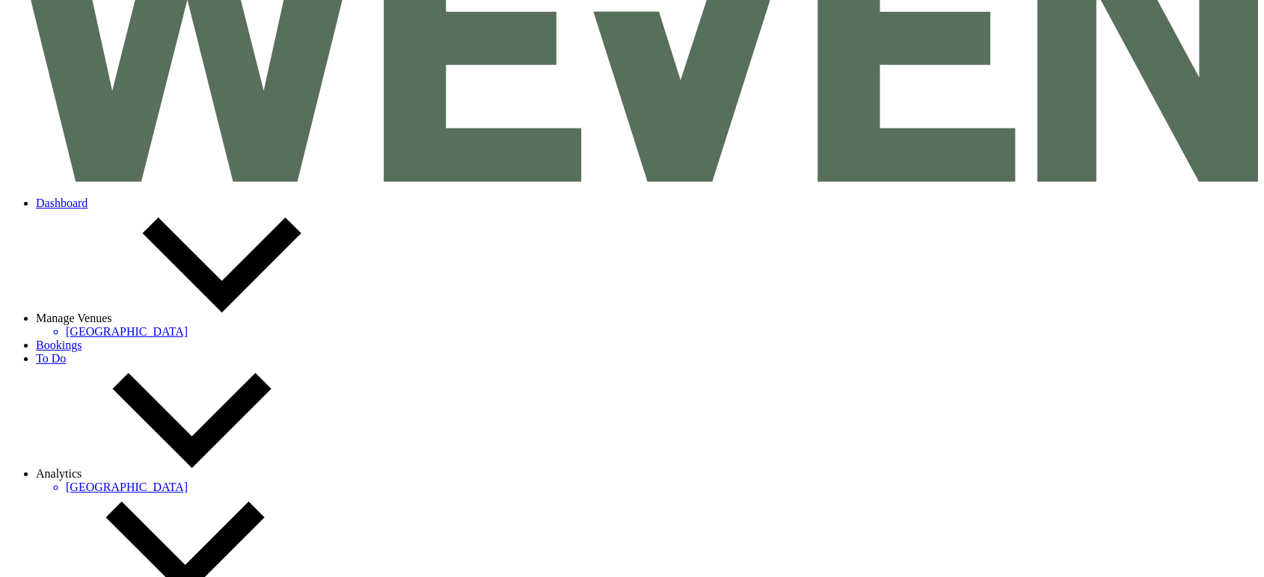
scroll to position [0, 0]
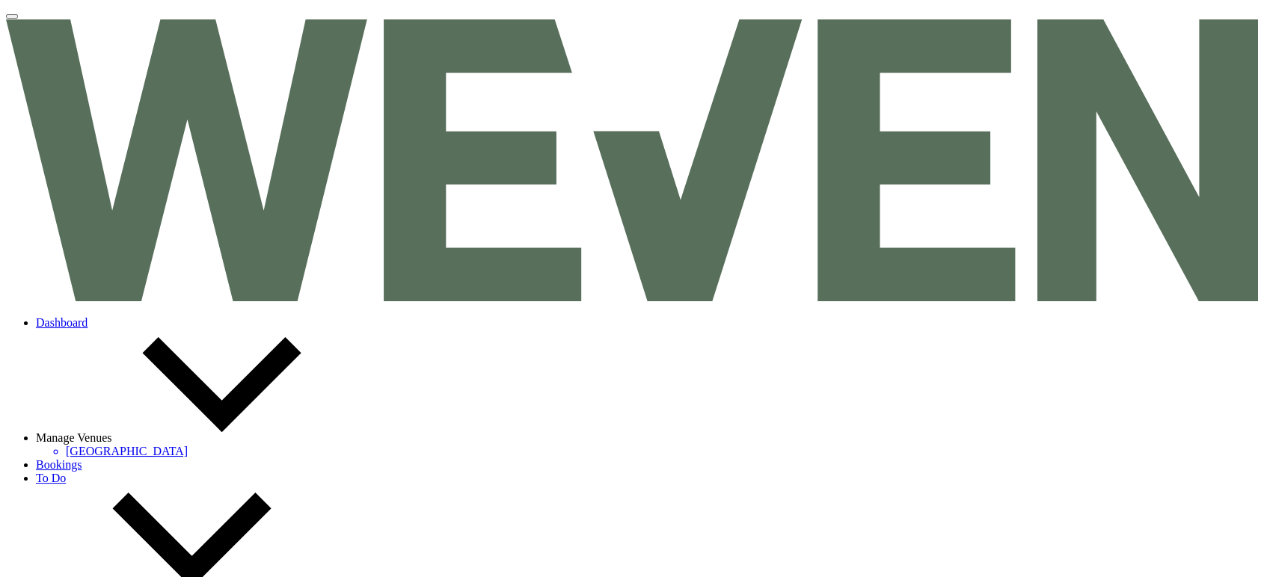
click at [88, 316] on link "Dashboard" at bounding box center [62, 322] width 52 height 13
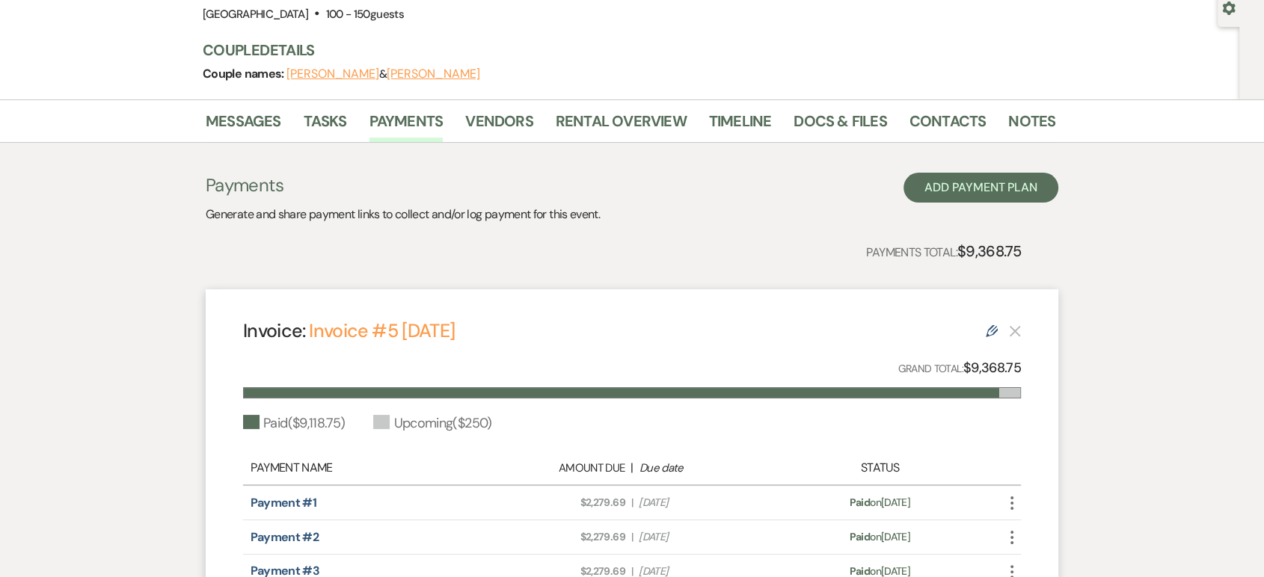
scroll to position [113, 0]
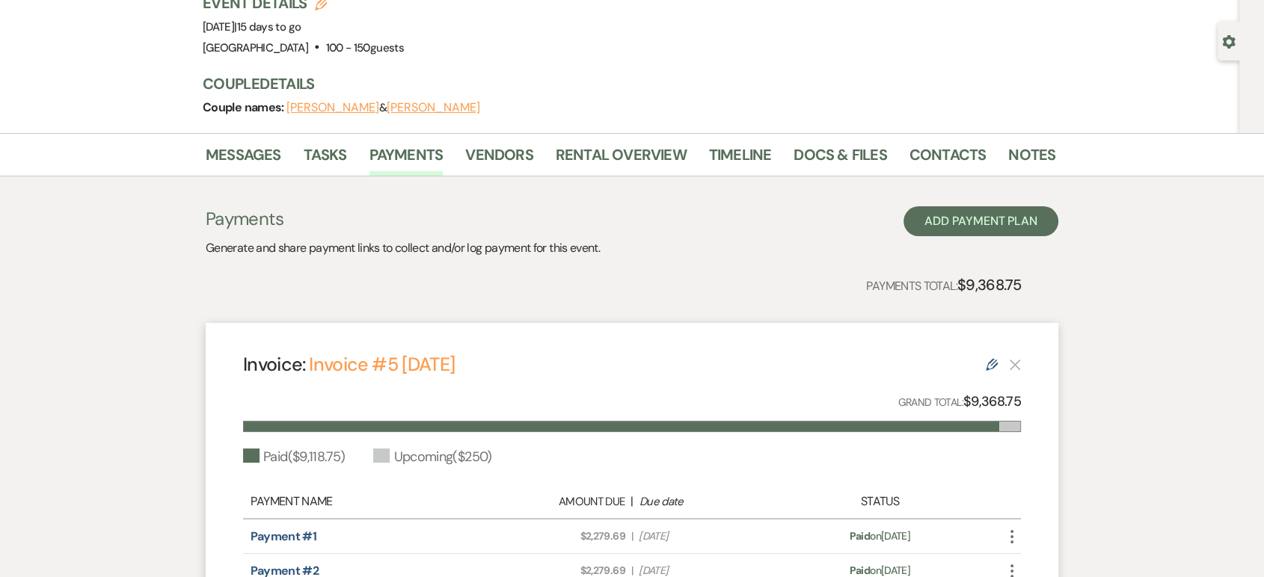
click at [235, 131] on div "Event Details Edit Event Date: [DATE] | 15 days to go Venue: [GEOGRAPHIC_DATA] …" at bounding box center [629, 63] width 853 height 141
click at [241, 162] on link "Messages" at bounding box center [244, 159] width 76 height 33
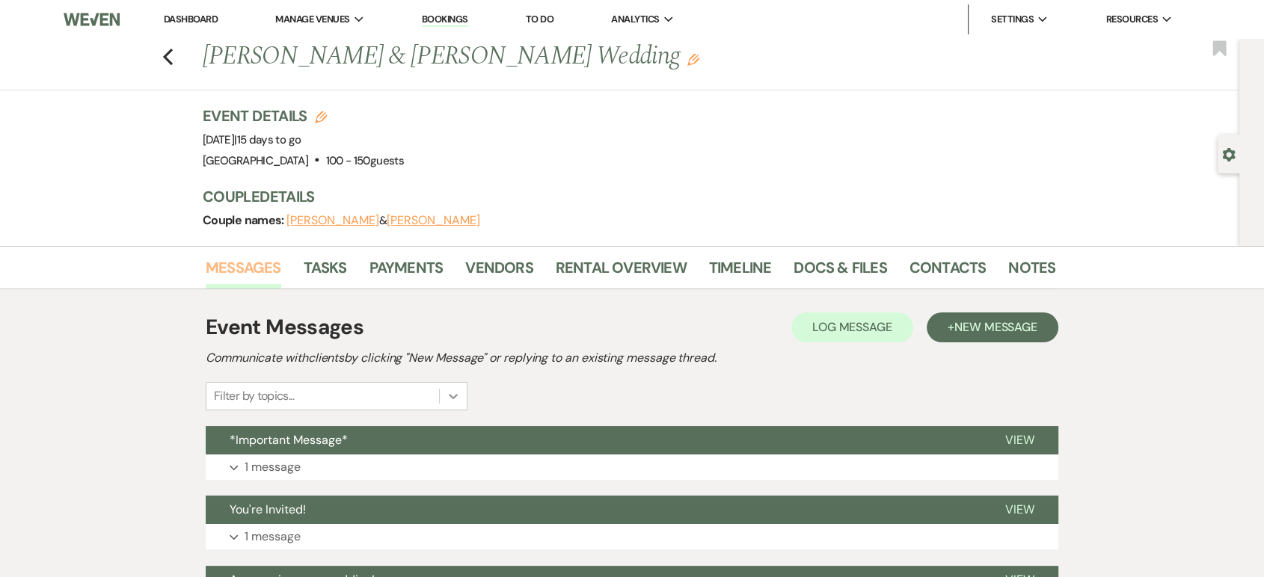
scroll to position [209, 0]
